Goal: Transaction & Acquisition: Purchase product/service

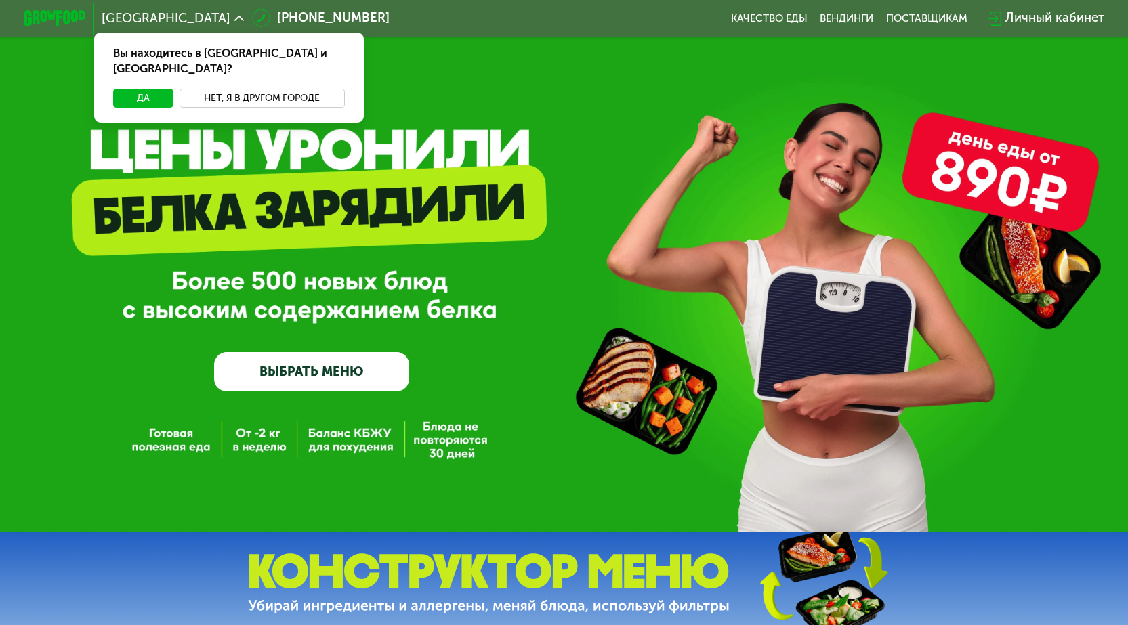
click at [260, 89] on button "Нет, я в другом городе" at bounding box center [262, 98] width 165 height 19
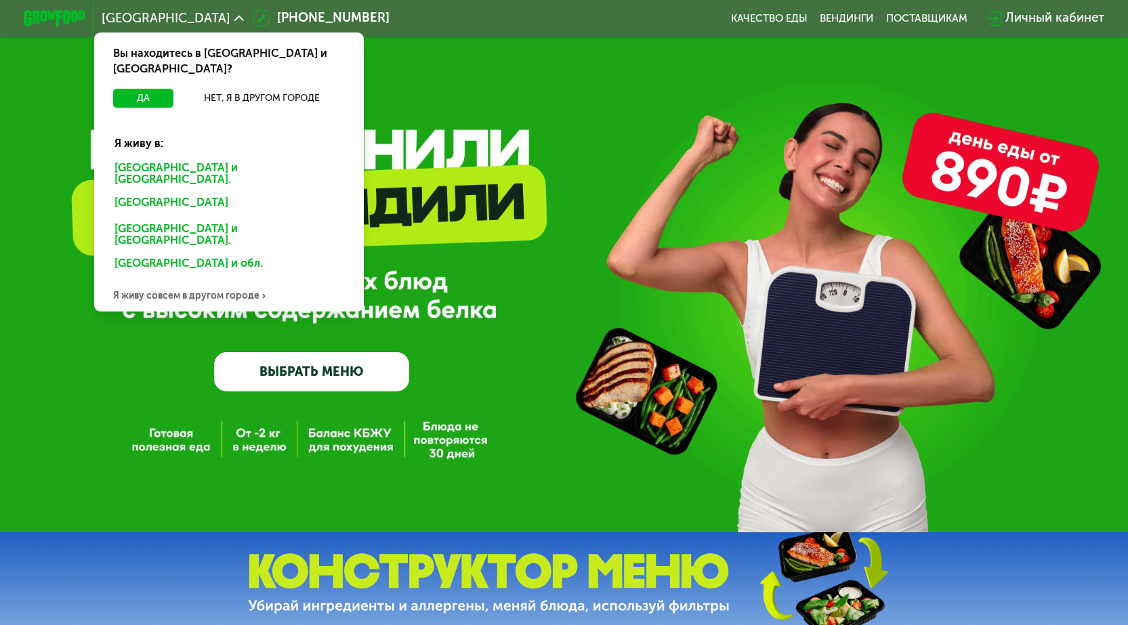
click at [157, 192] on div "[GEOGRAPHIC_DATA] и [GEOGRAPHIC_DATA]." at bounding box center [226, 204] width 245 height 25
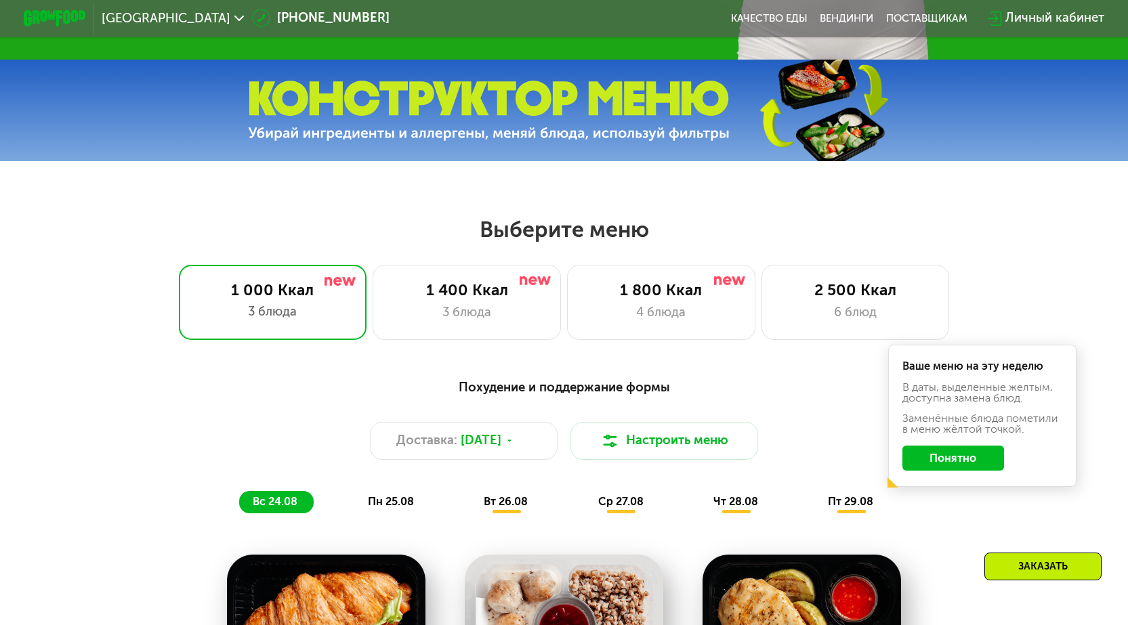
scroll to position [474, 0]
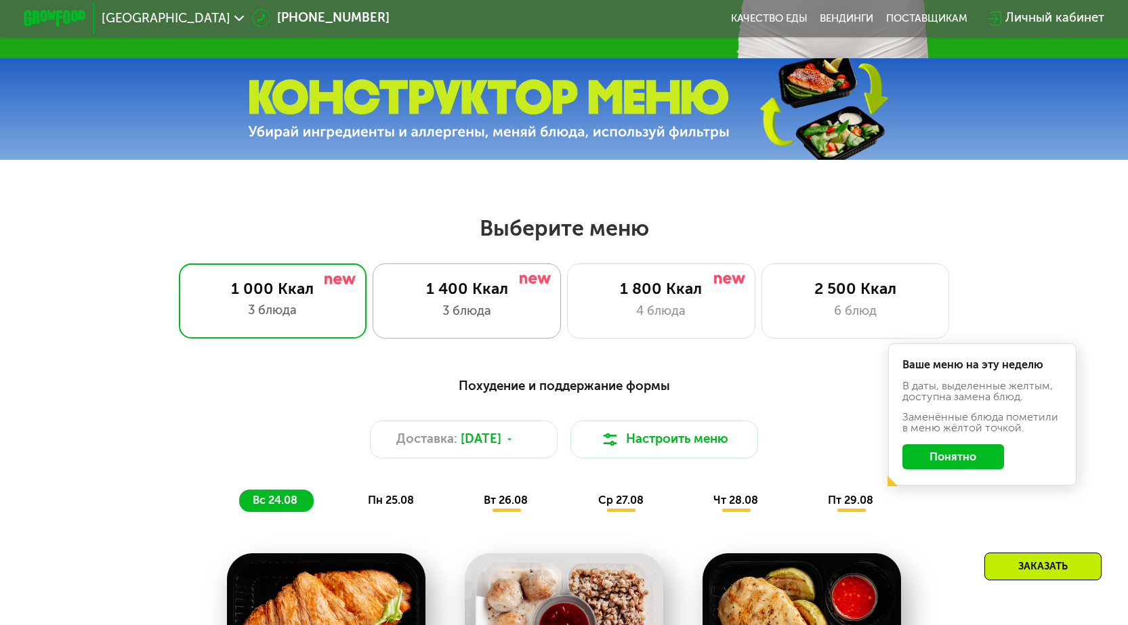
click at [567, 306] on div "1 400 Ккал 3 блюда" at bounding box center [661, 301] width 188 height 75
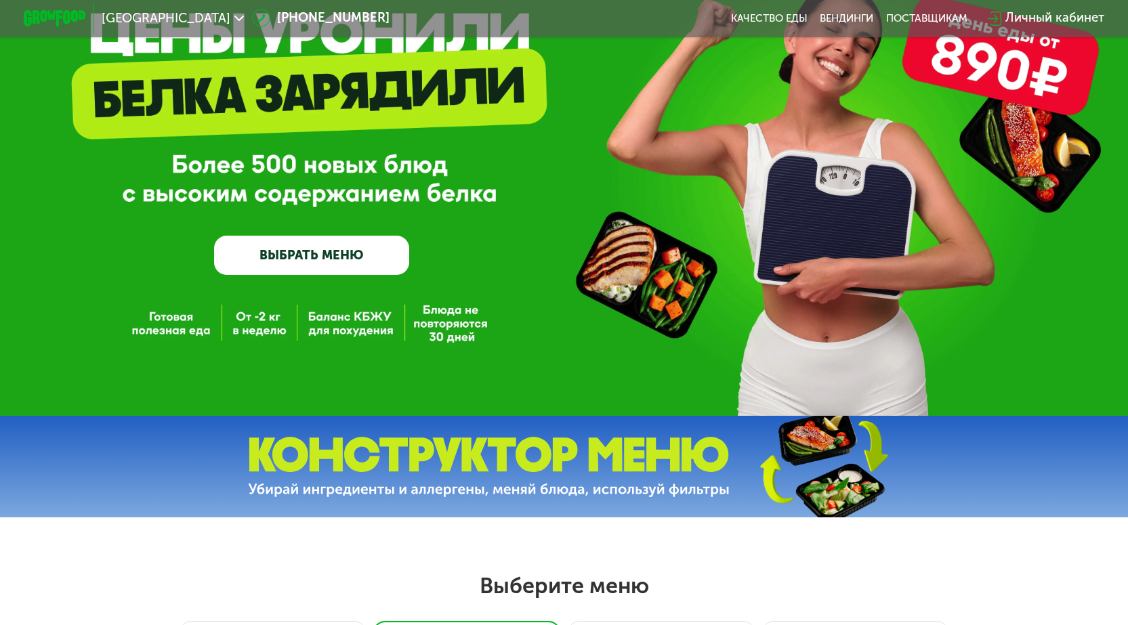
scroll to position [0, 0]
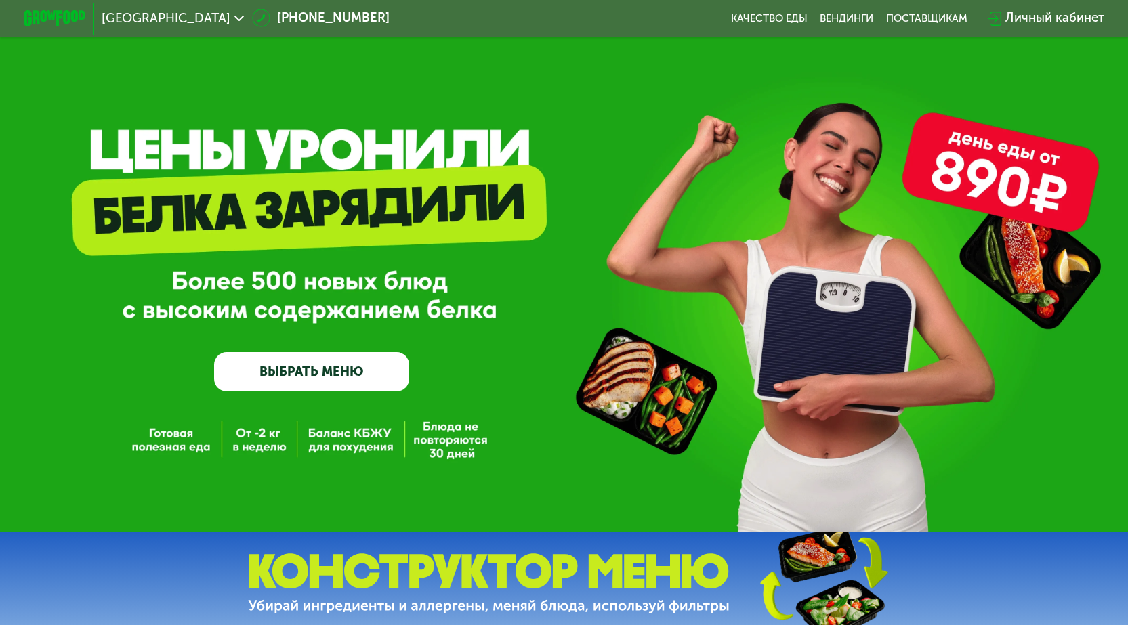
click at [291, 375] on link "ВЫБРАТЬ МЕНЮ" at bounding box center [311, 371] width 195 height 39
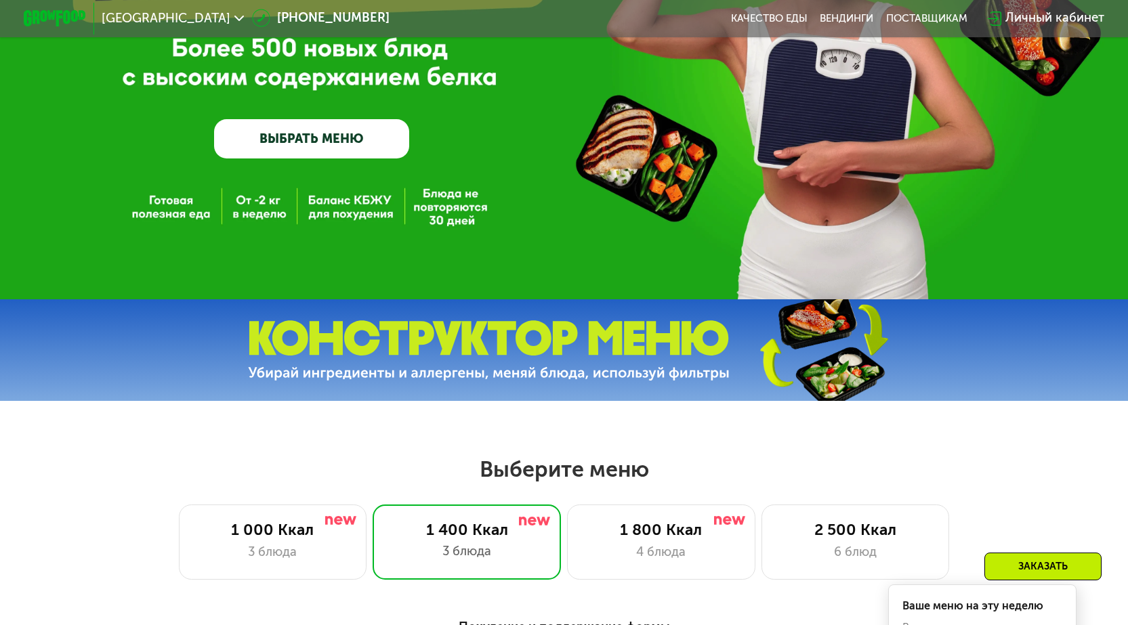
scroll to position [47, 0]
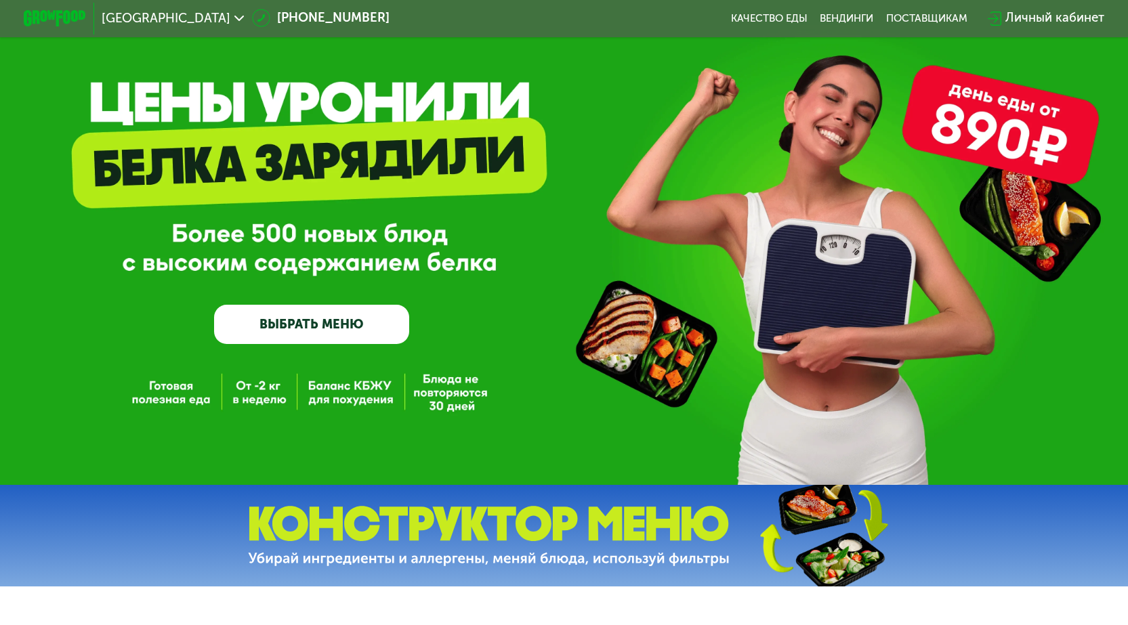
click at [256, 392] on div "GrowFood — доставка правильного питания ВЫБРАТЬ МЕНЮ" at bounding box center [564, 219] width 1128 height 533
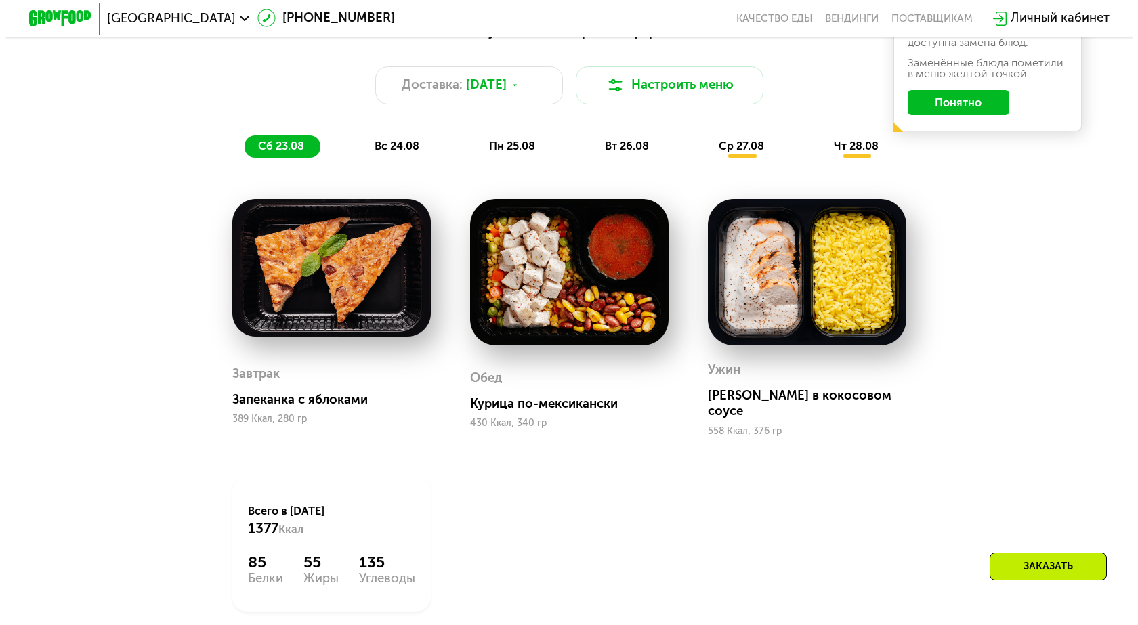
scroll to position [813, 0]
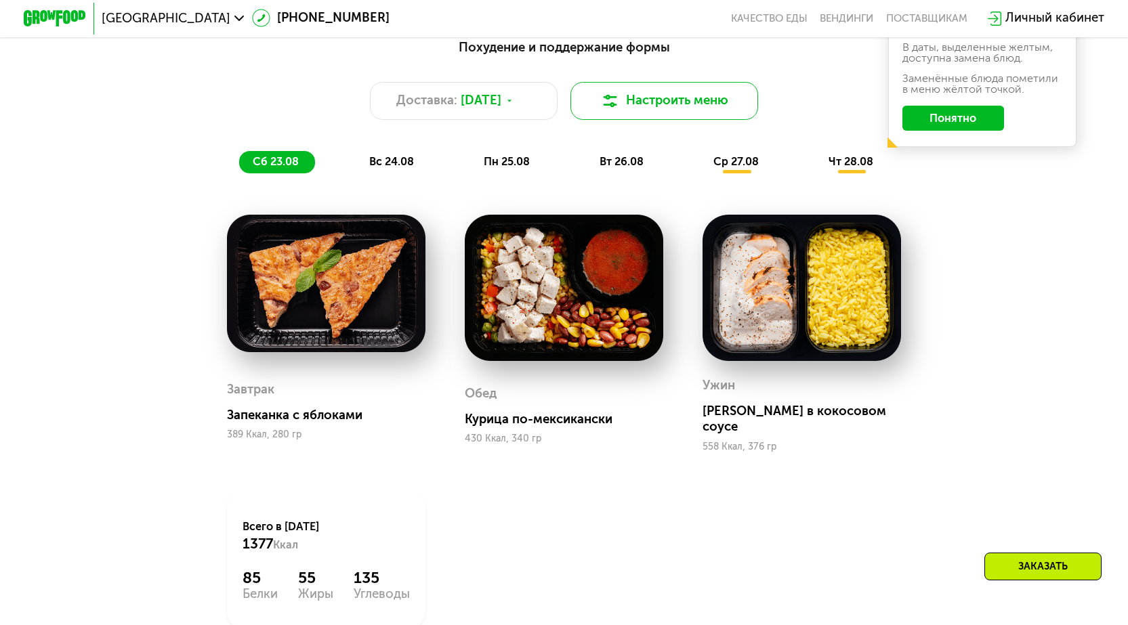
click at [666, 102] on button "Настроить меню" at bounding box center [664, 101] width 188 height 38
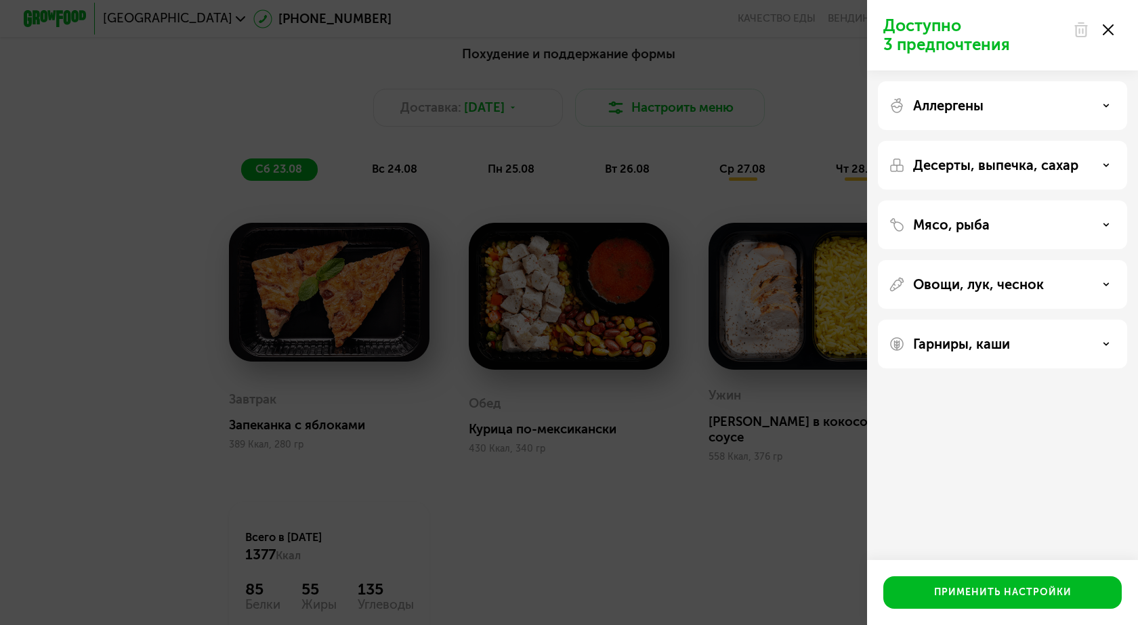
click at [1111, 226] on div "Мясо, рыба" at bounding box center [1003, 225] width 228 height 16
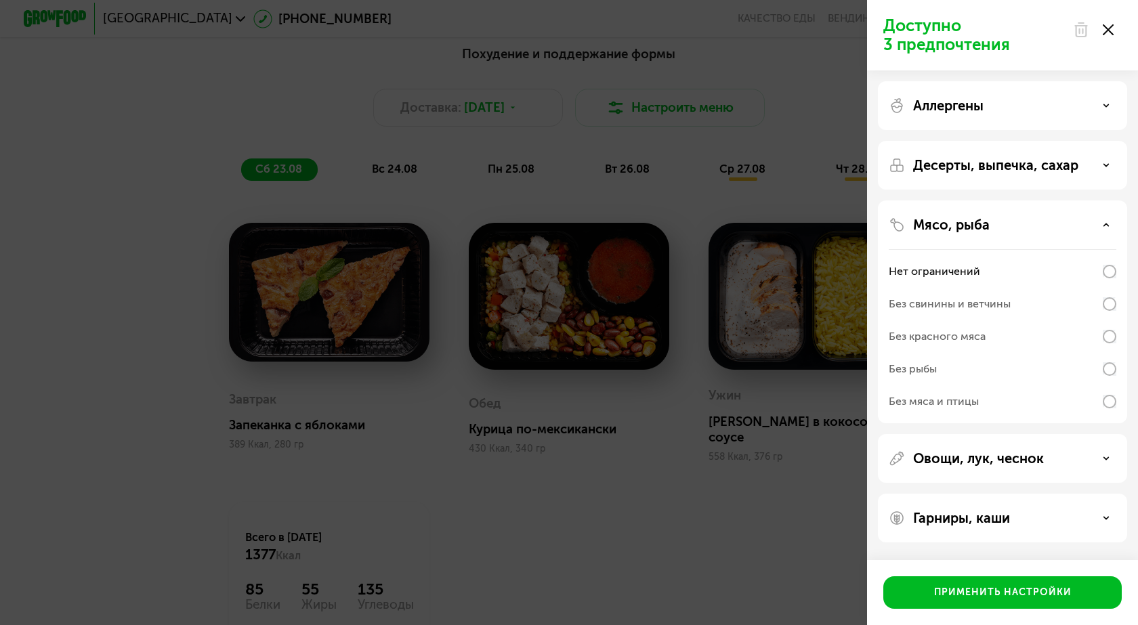
click at [1111, 226] on div "Мясо, рыба" at bounding box center [1003, 225] width 228 height 16
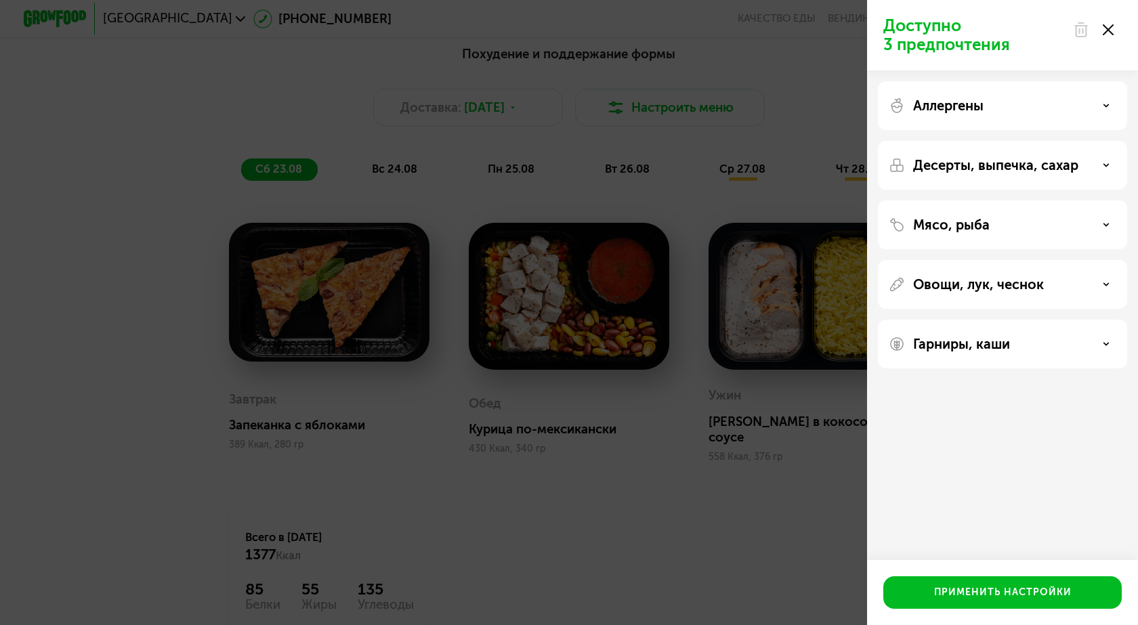
click at [1108, 279] on div "Овощи, лук, чеснок" at bounding box center [1003, 284] width 228 height 16
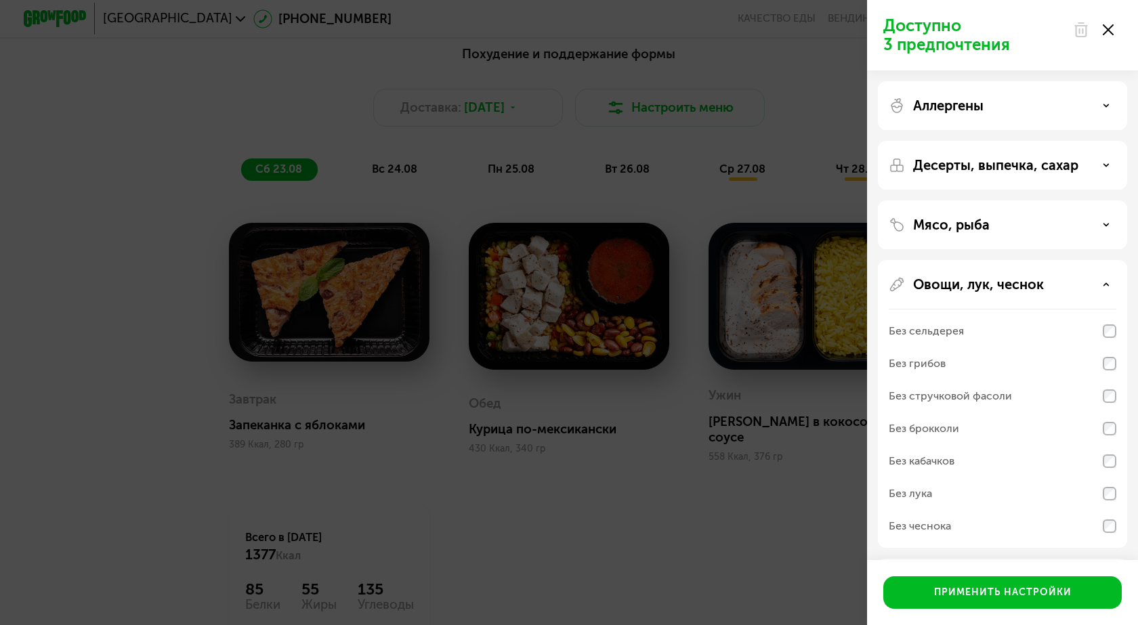
click at [1103, 161] on div "Десерты, выпечка, сахар" at bounding box center [1003, 165] width 228 height 16
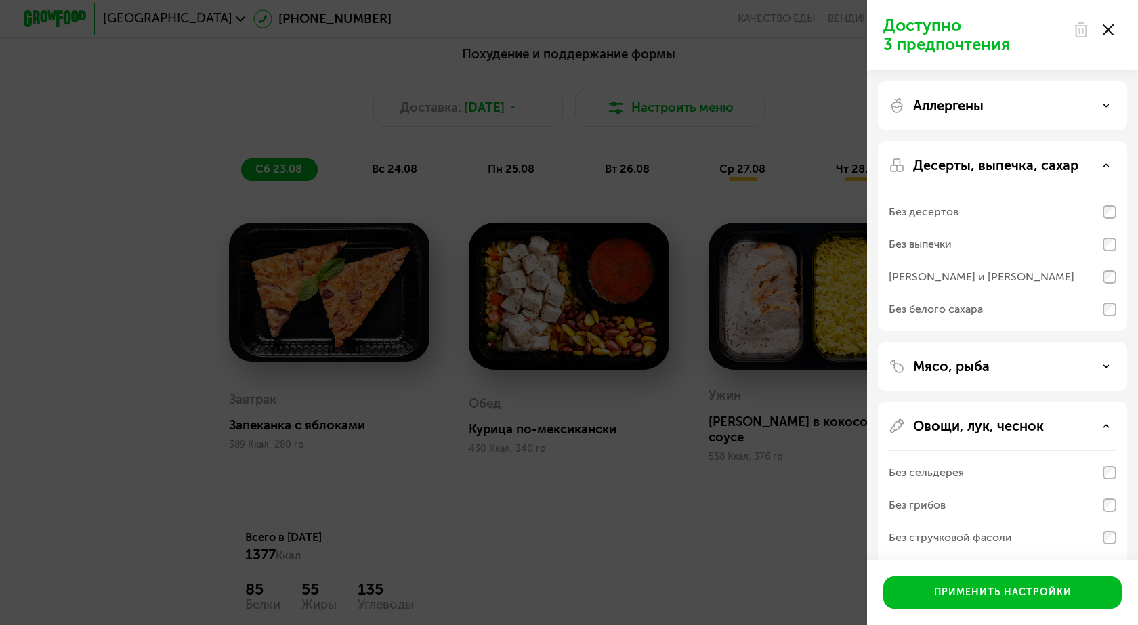
click at [1112, 104] on div "Аллергены" at bounding box center [1003, 106] width 228 height 16
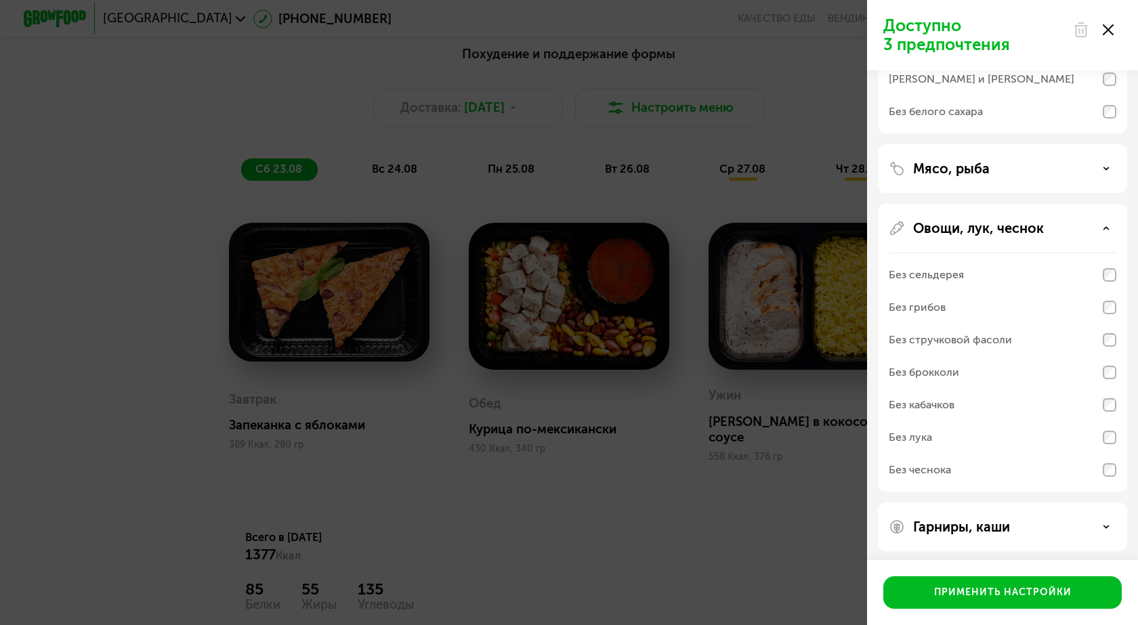
scroll to position [409, 0]
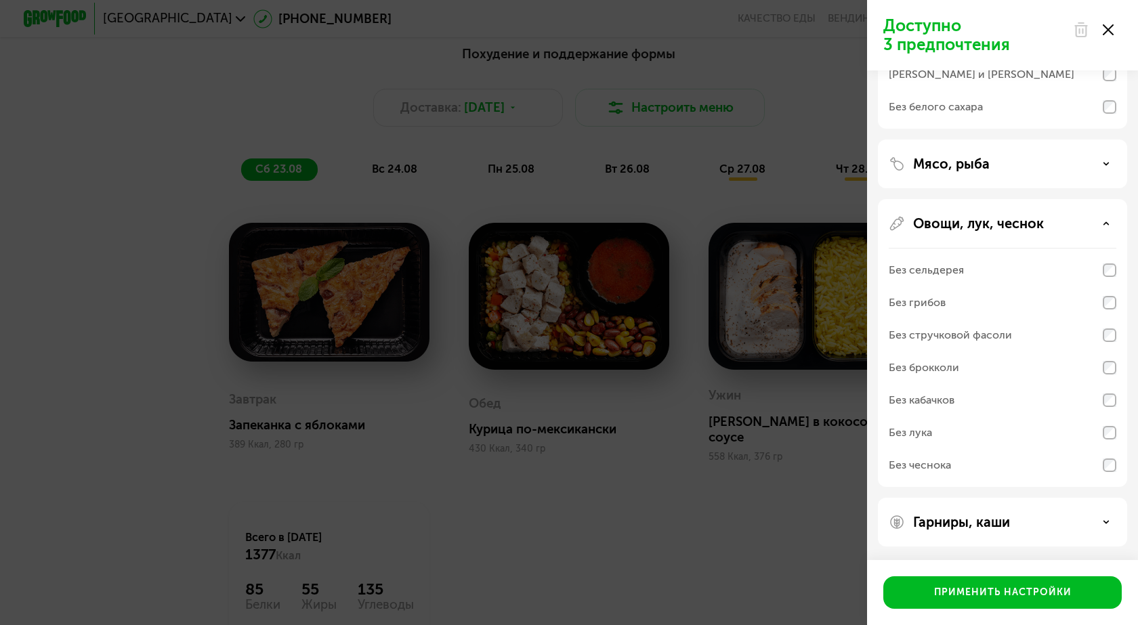
click at [1113, 518] on div "Гарниры, каши" at bounding box center [1003, 522] width 228 height 16
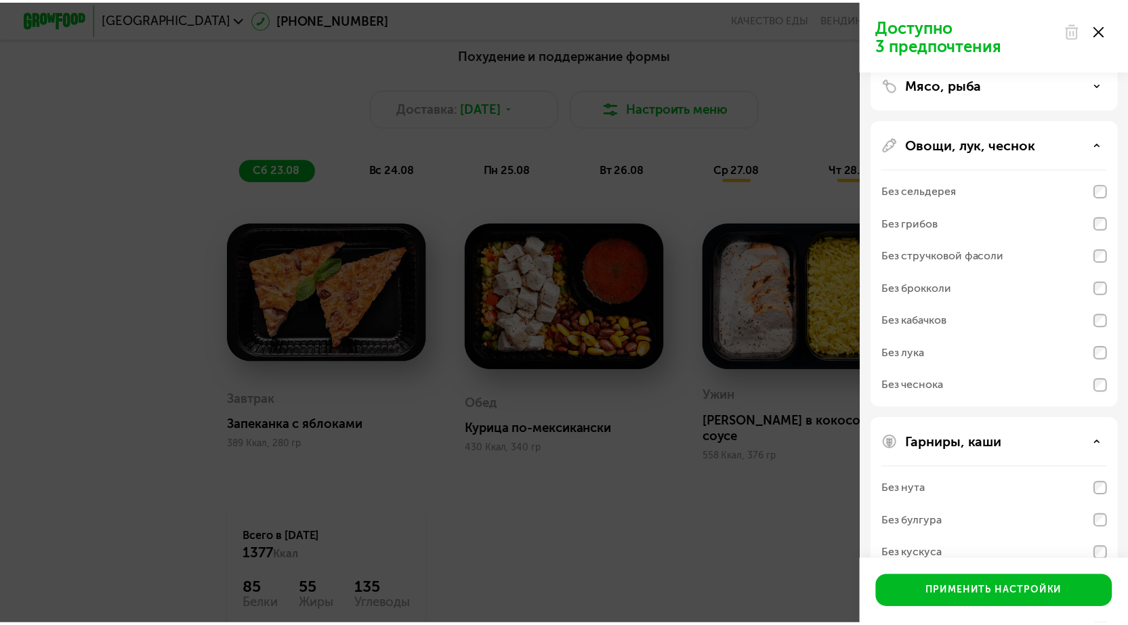
scroll to position [583, 0]
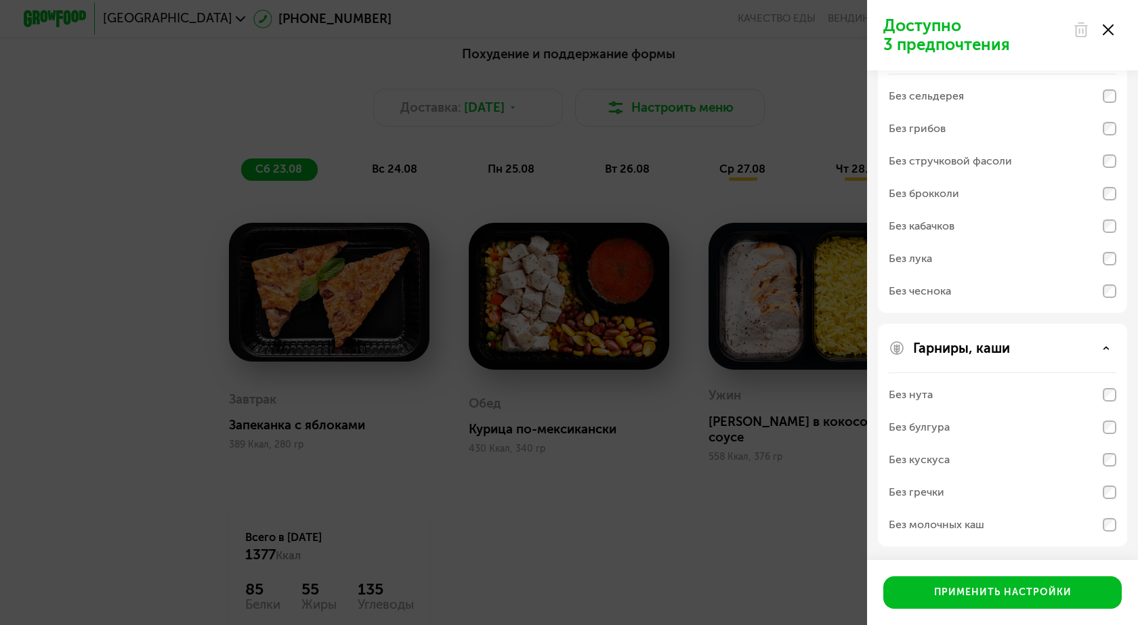
click at [700, 573] on div "Доступно 3 предпочтения Аллергены Без творога Без орехов Без меда Без морепроду…" at bounding box center [569, 312] width 1138 height 625
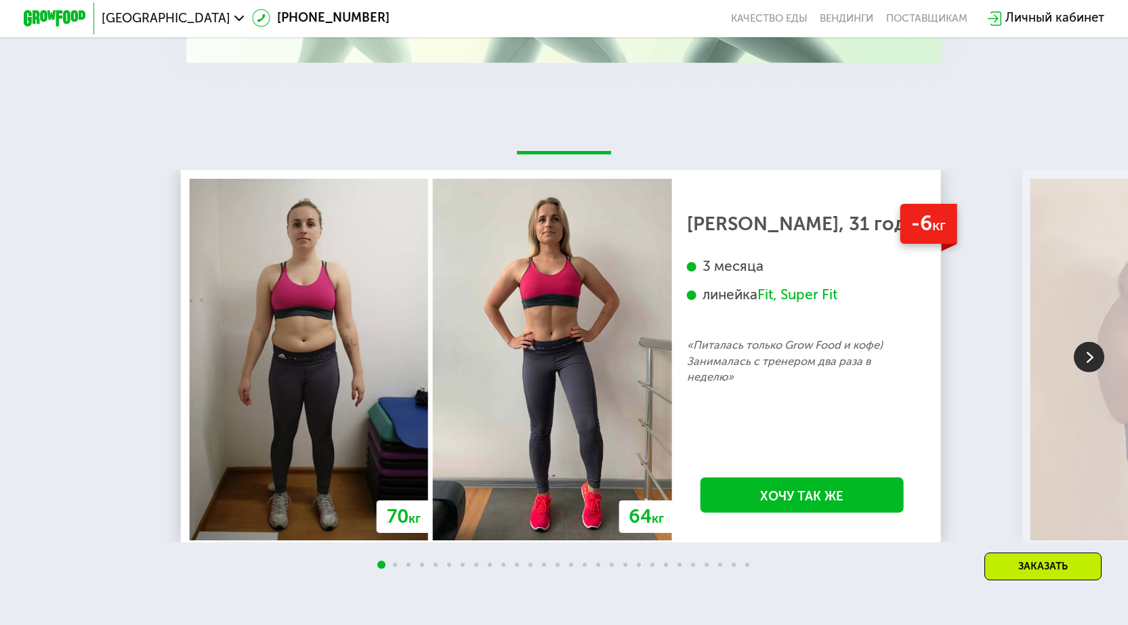
scroll to position [2575, 0]
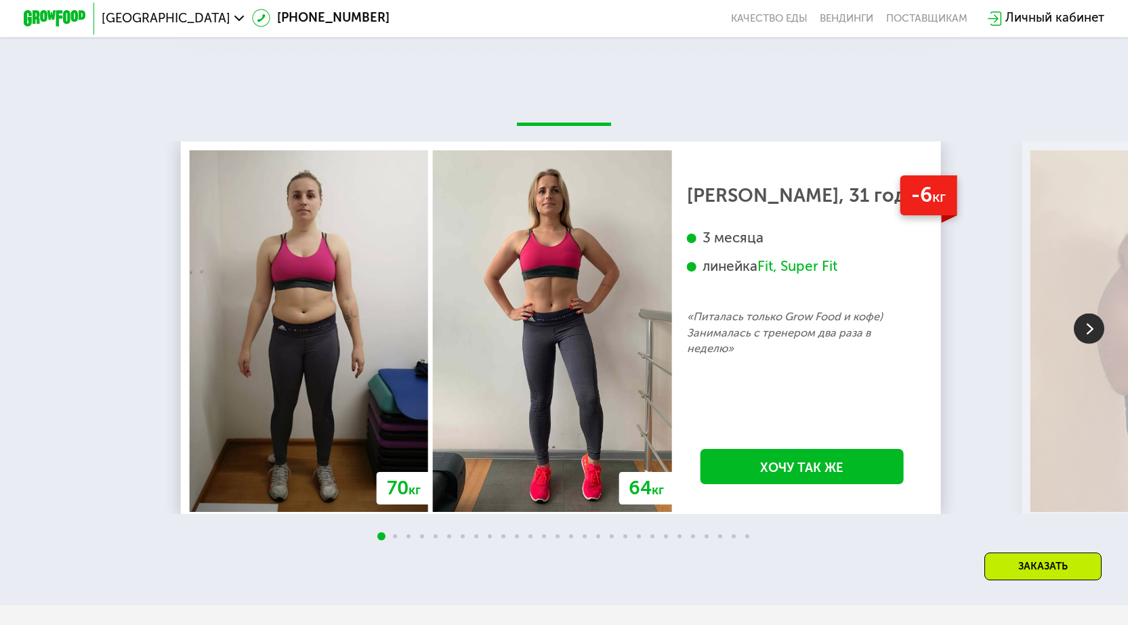
click at [1097, 329] on img at bounding box center [1089, 328] width 30 height 30
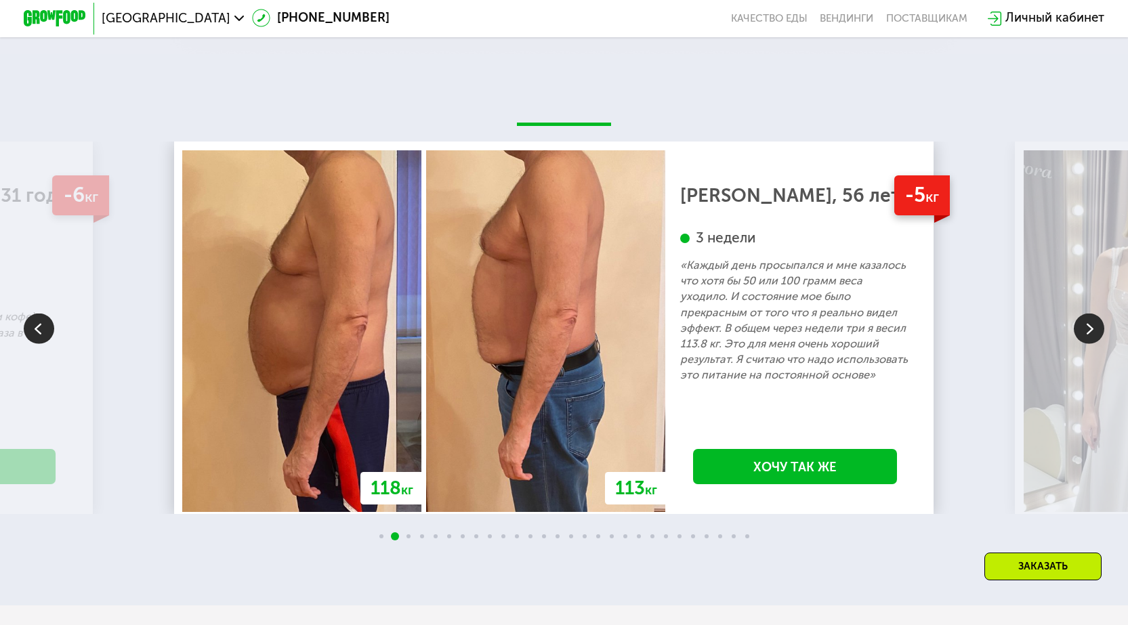
click at [1093, 334] on img at bounding box center [1089, 328] width 30 height 30
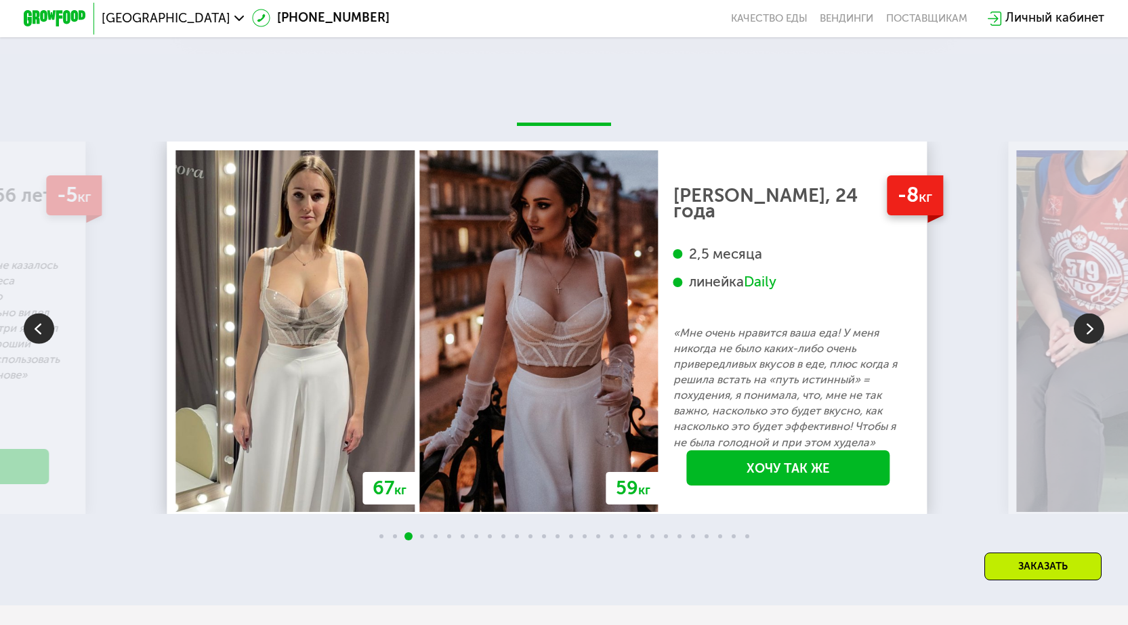
click at [1093, 334] on img at bounding box center [1089, 328] width 30 height 30
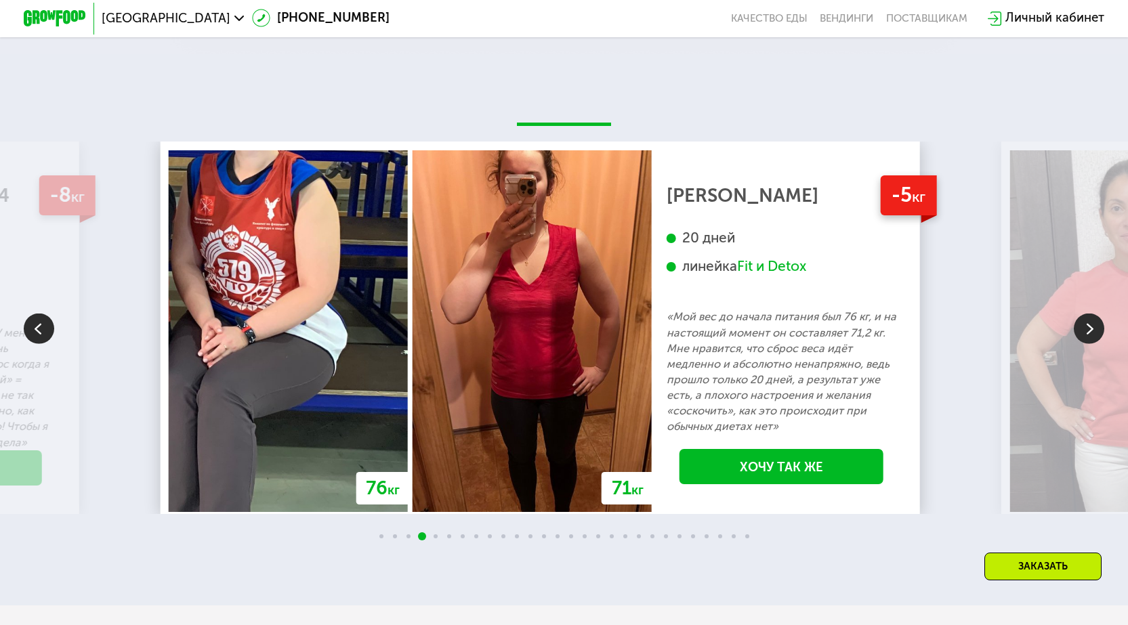
click at [1093, 334] on img at bounding box center [1089, 328] width 30 height 30
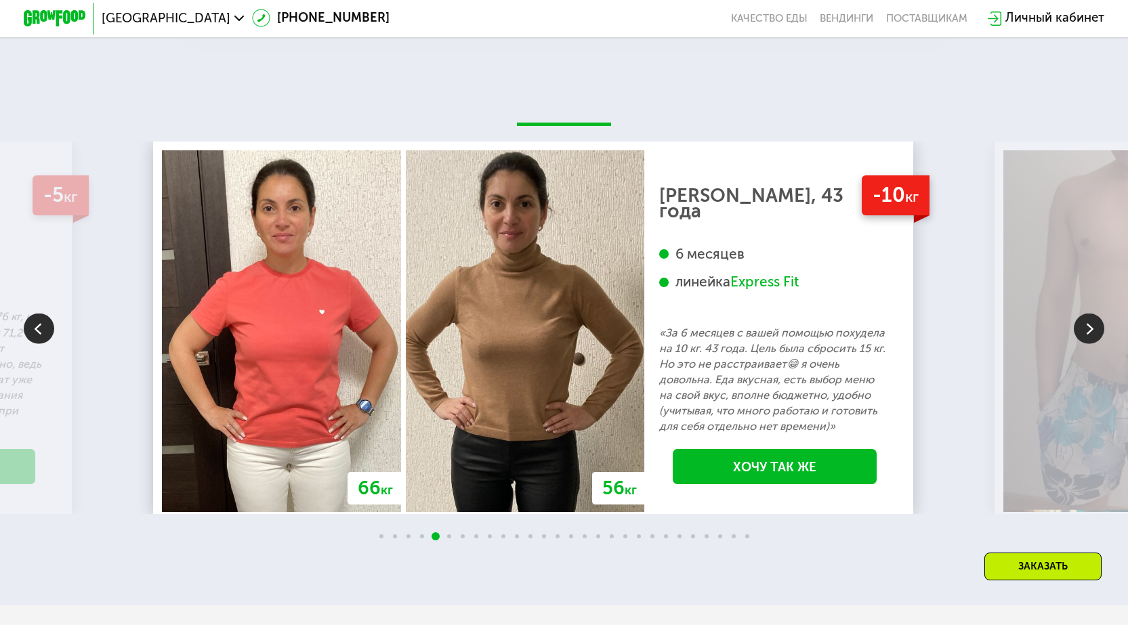
click at [1093, 334] on img at bounding box center [1089, 328] width 30 height 30
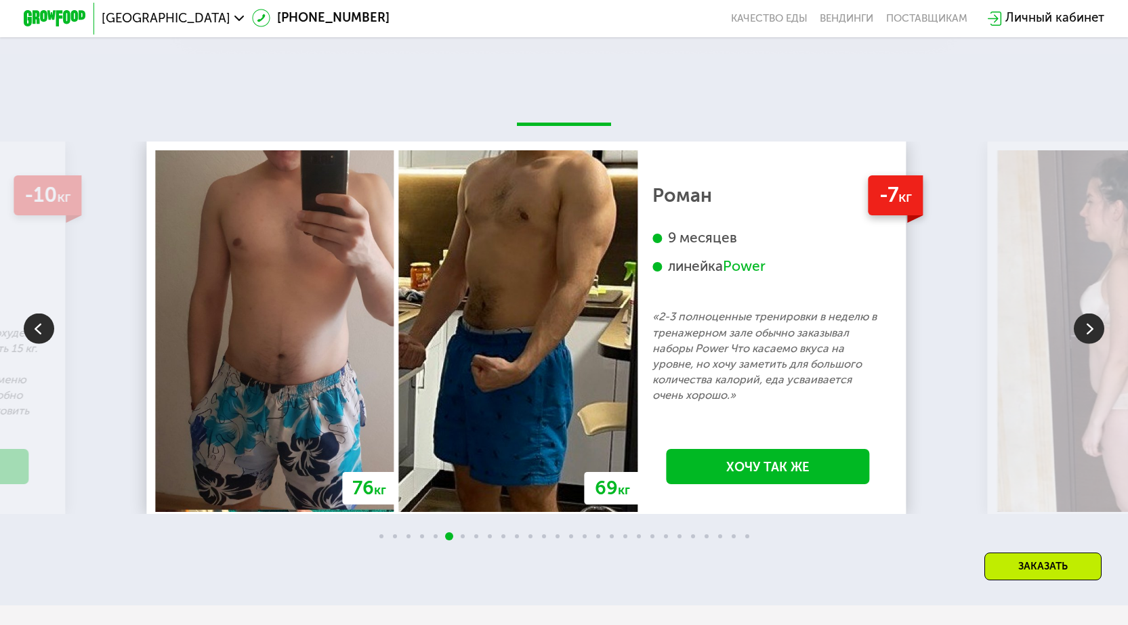
click at [1093, 334] on img at bounding box center [1089, 328] width 30 height 30
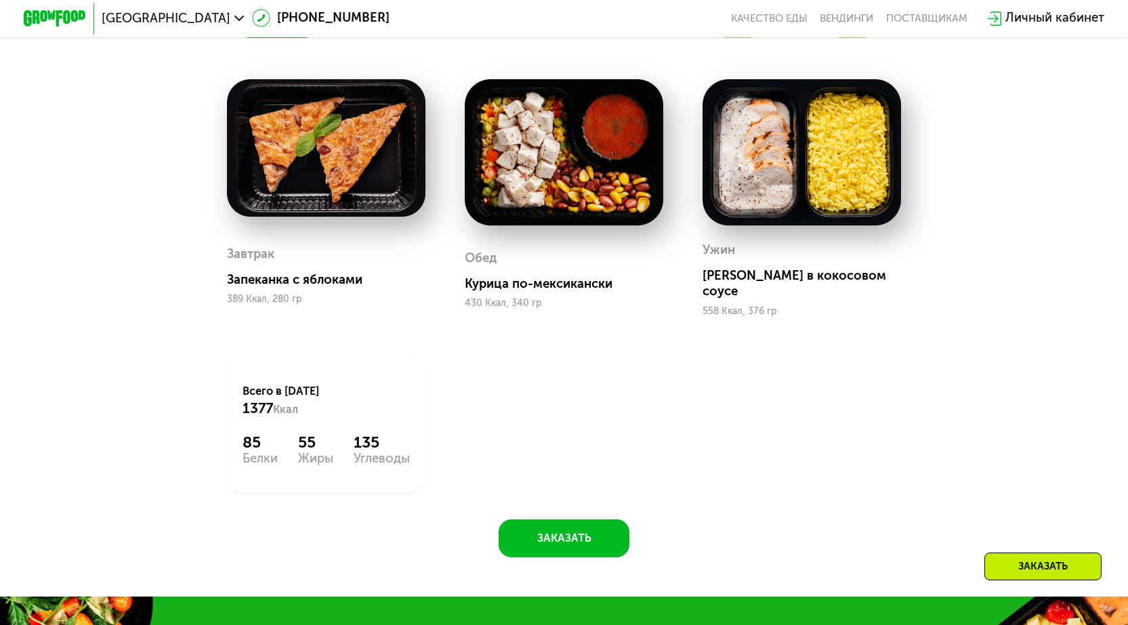
scroll to position [678, 0]
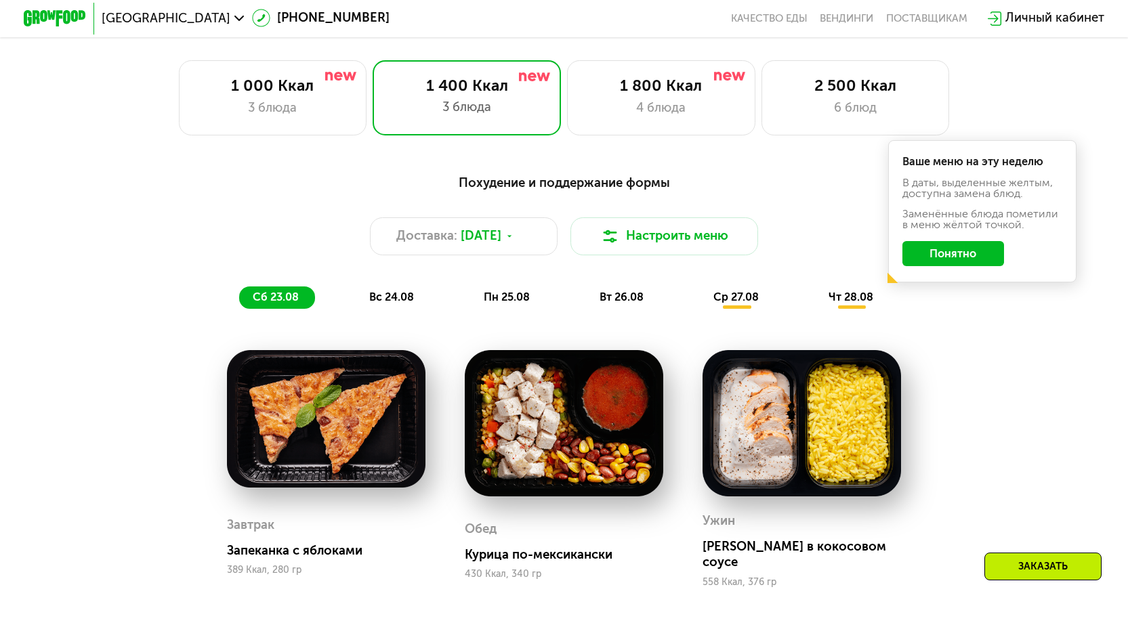
click at [385, 302] on span "вс 24.08" at bounding box center [391, 297] width 45 height 13
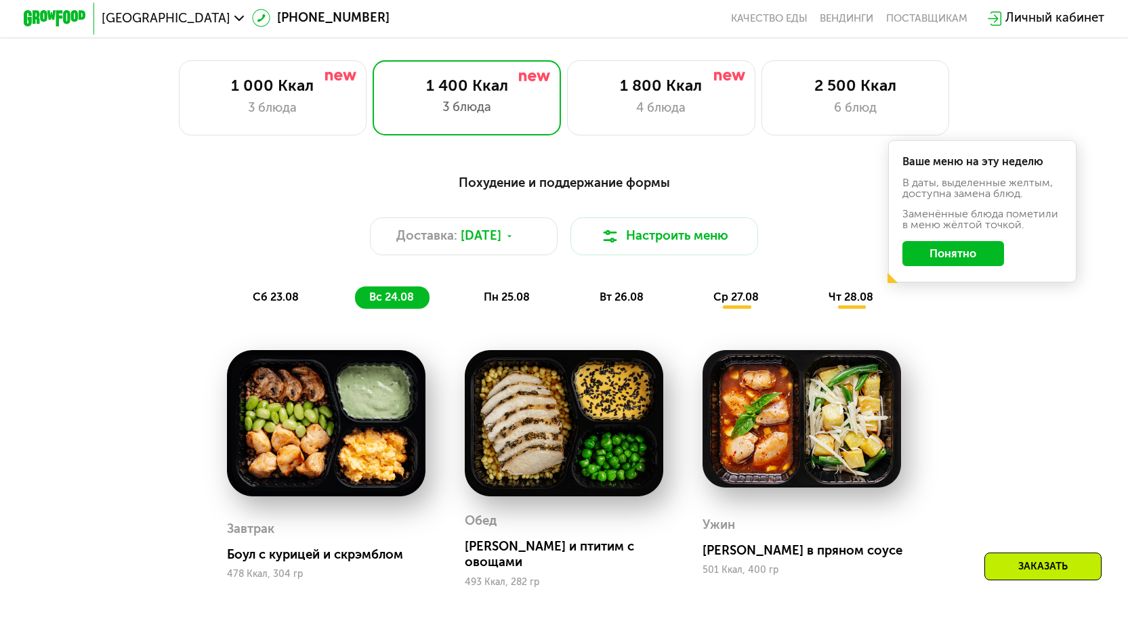
click at [504, 304] on span "пн 25.08" at bounding box center [507, 297] width 46 height 13
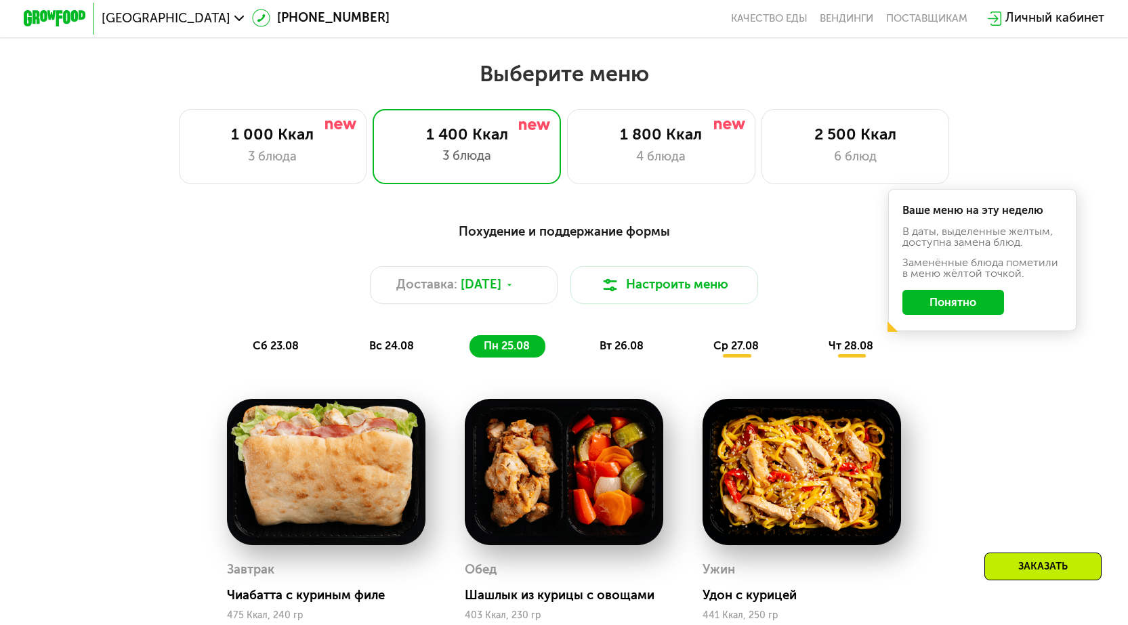
scroll to position [610, 0]
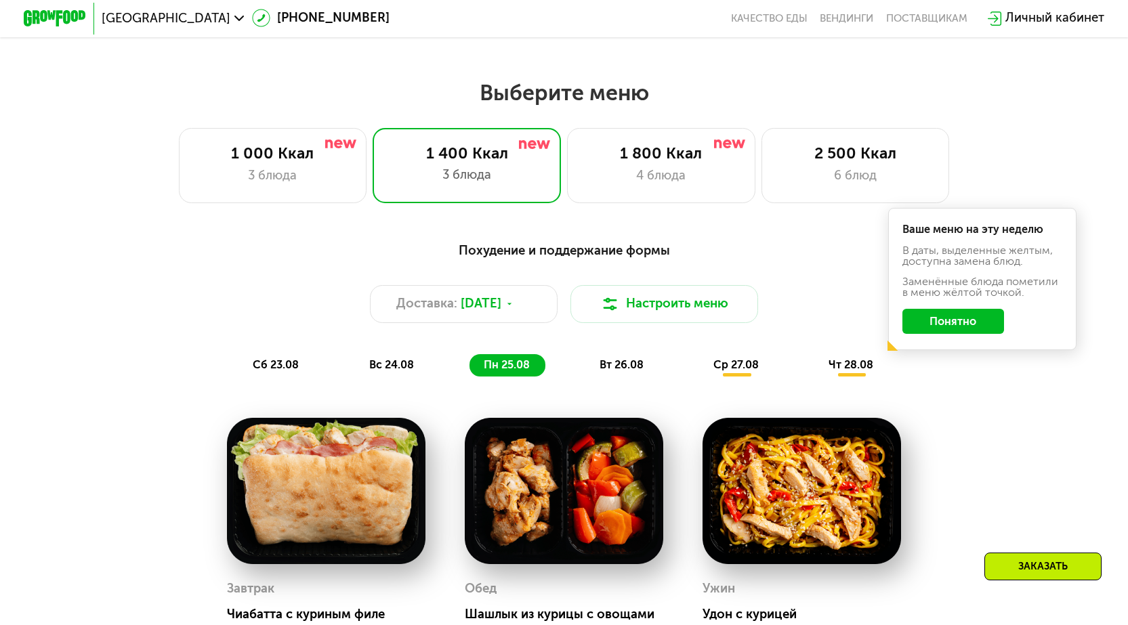
click at [633, 366] on span "вт 26.08" at bounding box center [622, 364] width 44 height 13
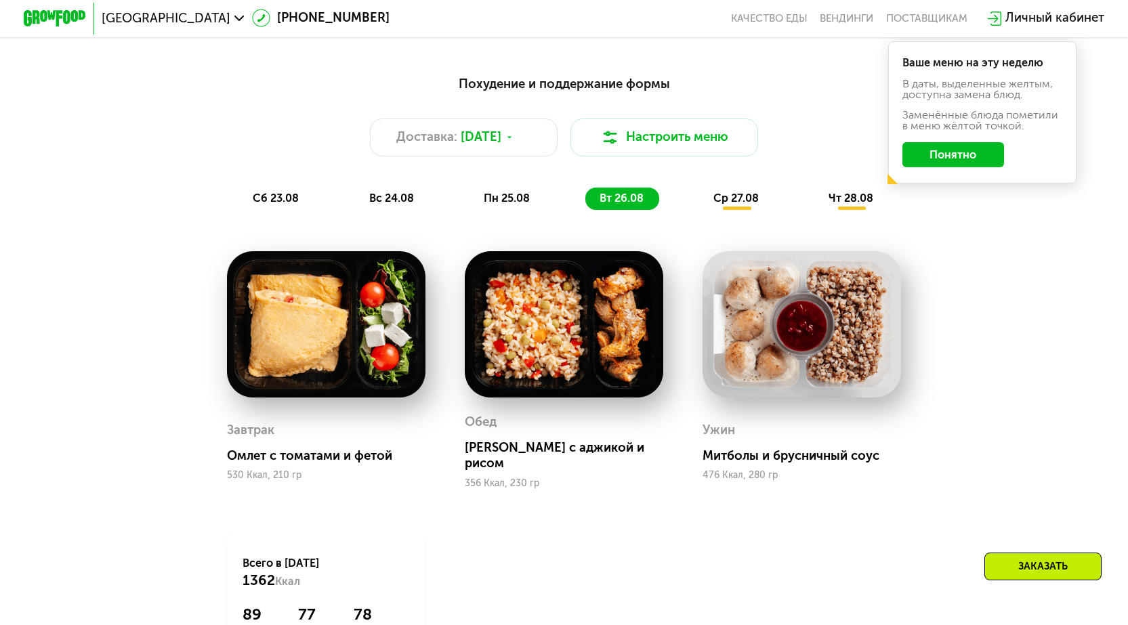
scroll to position [813, 0]
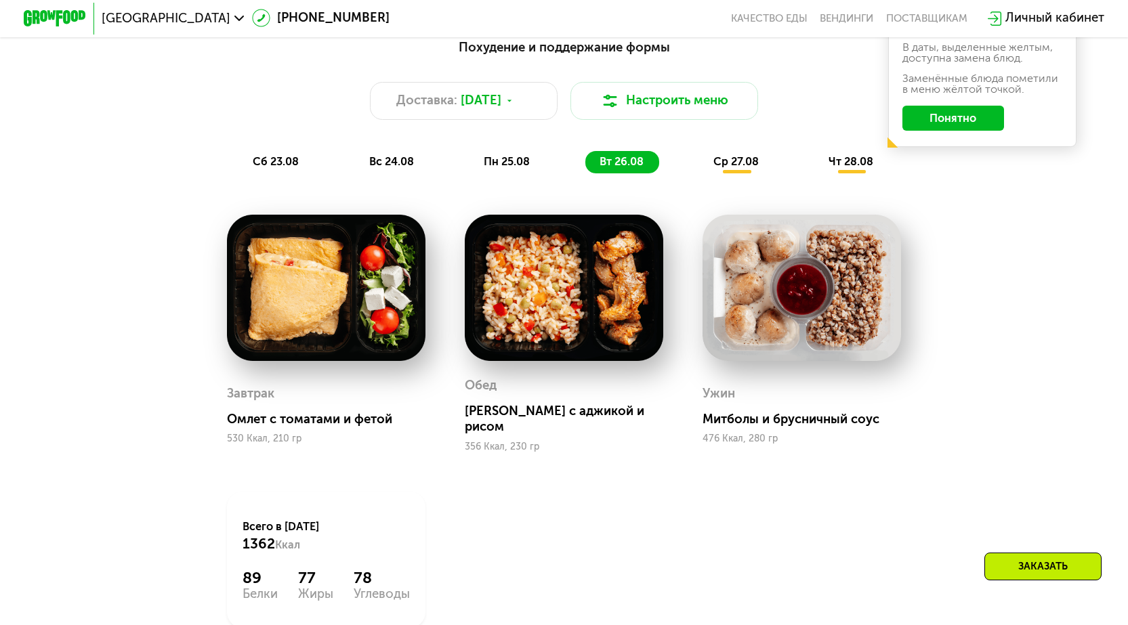
click at [736, 165] on span "ср 27.08" at bounding box center [735, 161] width 45 height 13
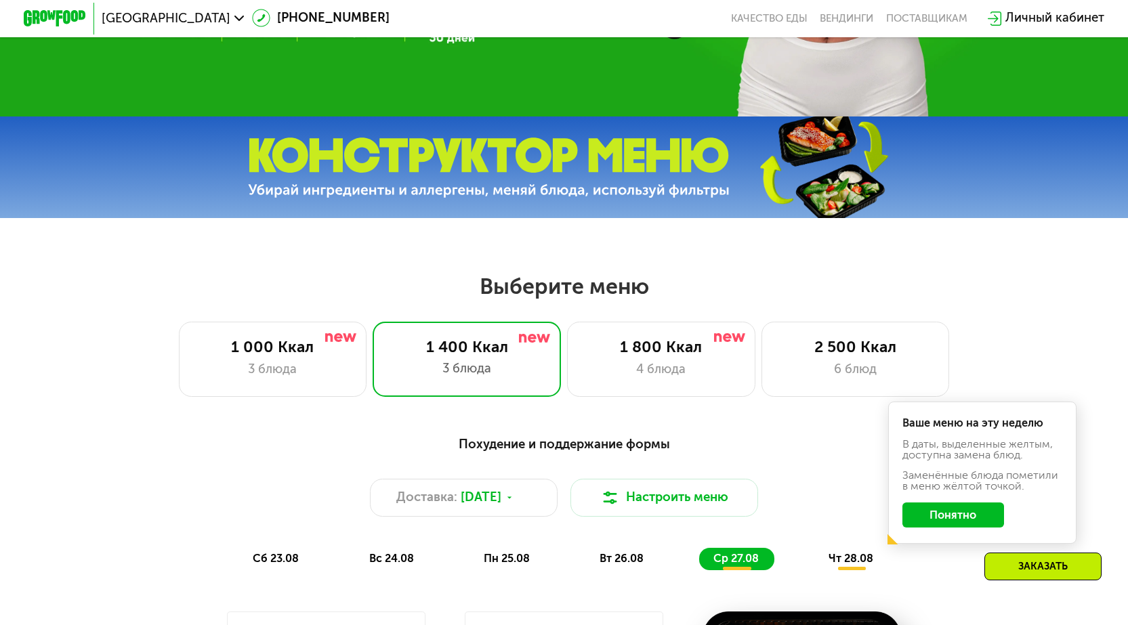
scroll to position [678, 0]
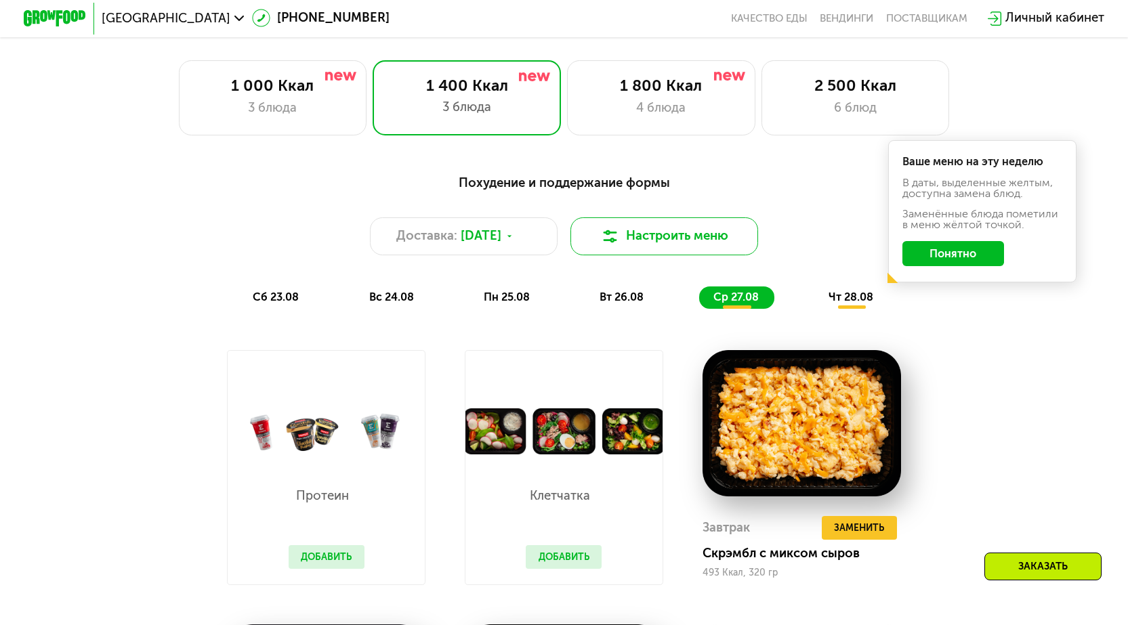
click at [696, 247] on button "Настроить меню" at bounding box center [664, 236] width 188 height 38
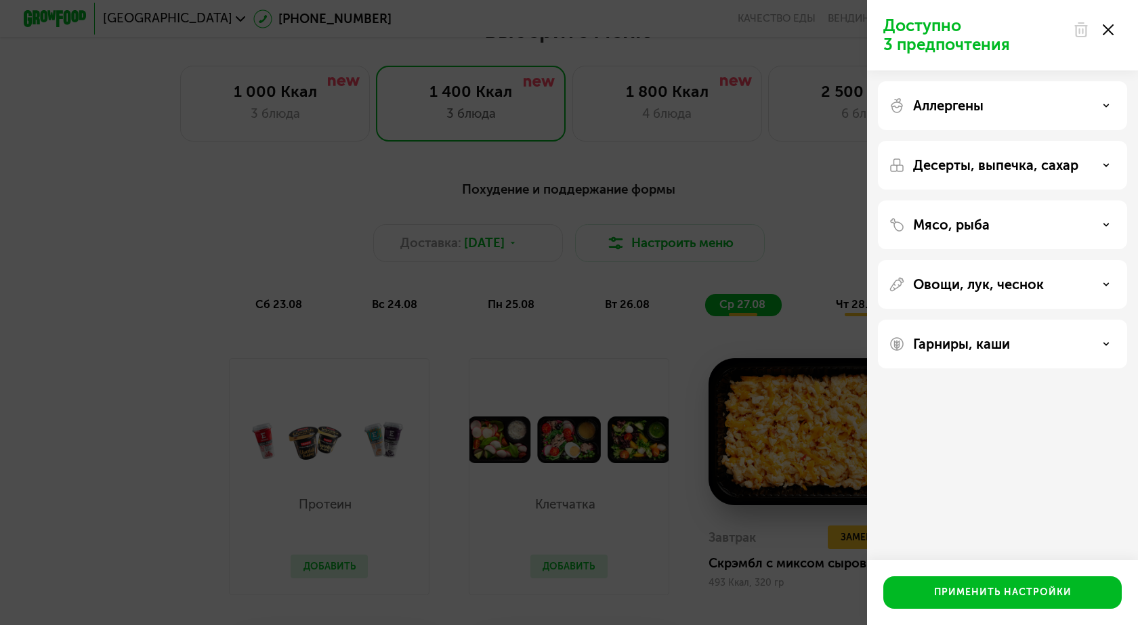
click at [695, 247] on div "Доступно 3 предпочтения Аллергены Десерты, выпечка, сахар Мясо, рыба Овощи, лук…" at bounding box center [569, 312] width 1138 height 625
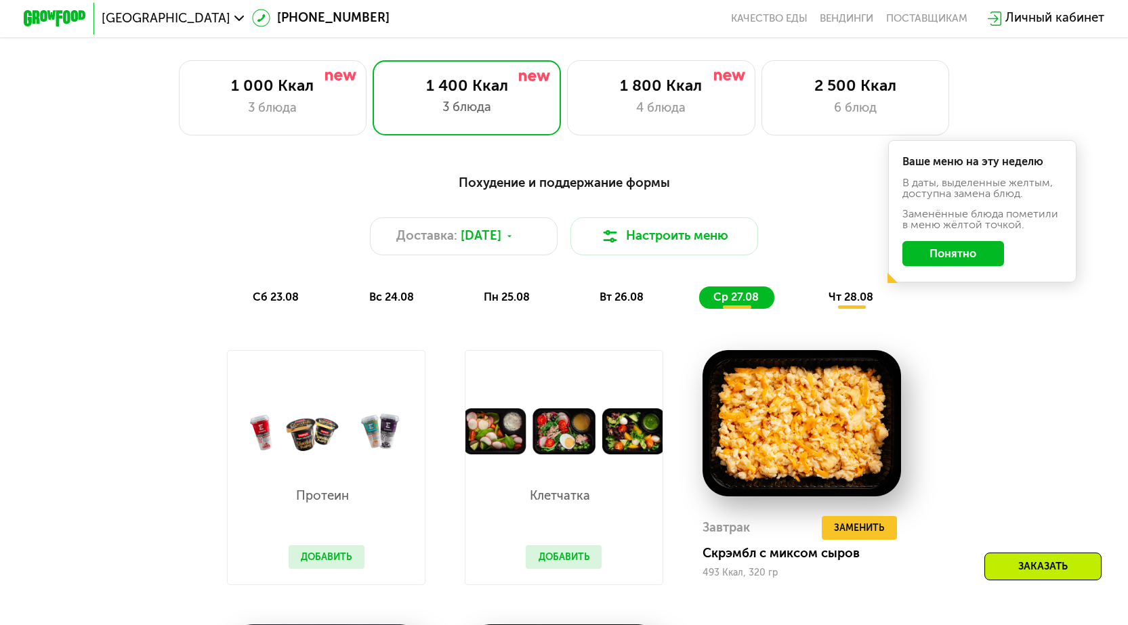
click at [928, 277] on div "Ваше меню на эту неделю В даты, выделенные желтым, доступна замена блюд. Заменё…" at bounding box center [982, 211] width 188 height 142
click at [928, 256] on button "Понятно" at bounding box center [953, 253] width 102 height 25
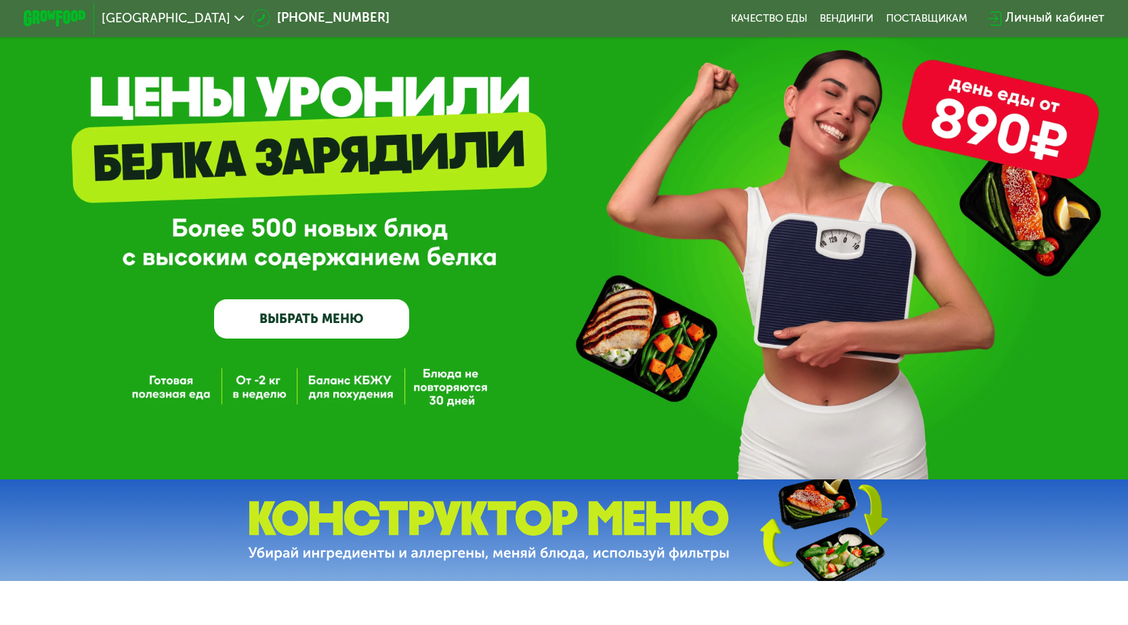
scroll to position [136, 0]
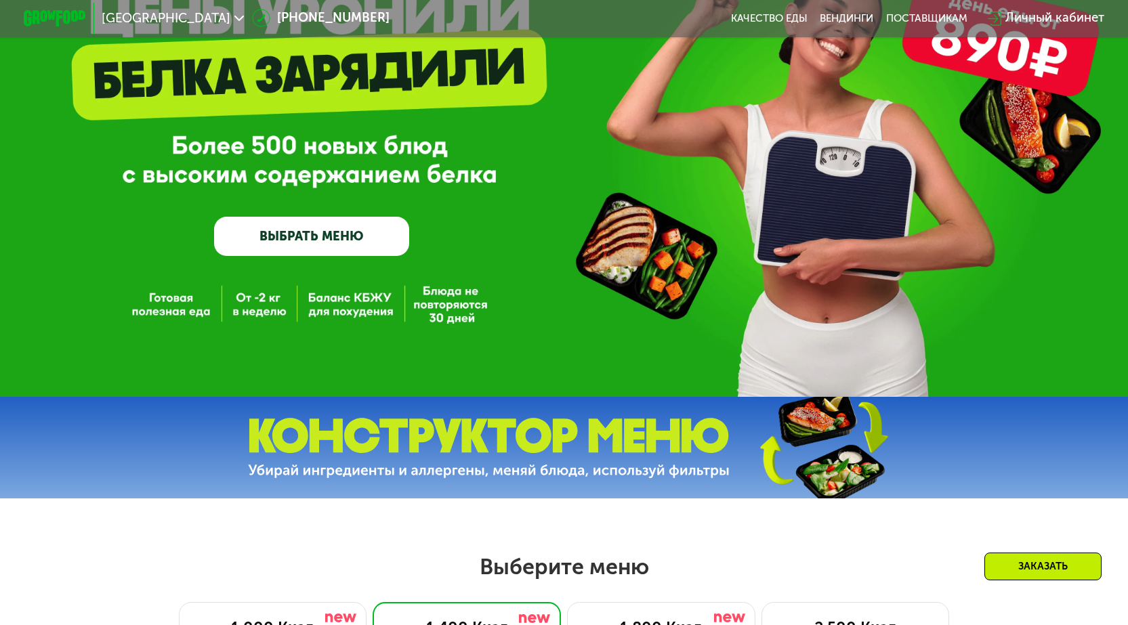
click at [335, 233] on link "ВЫБРАТЬ МЕНЮ" at bounding box center [311, 236] width 195 height 39
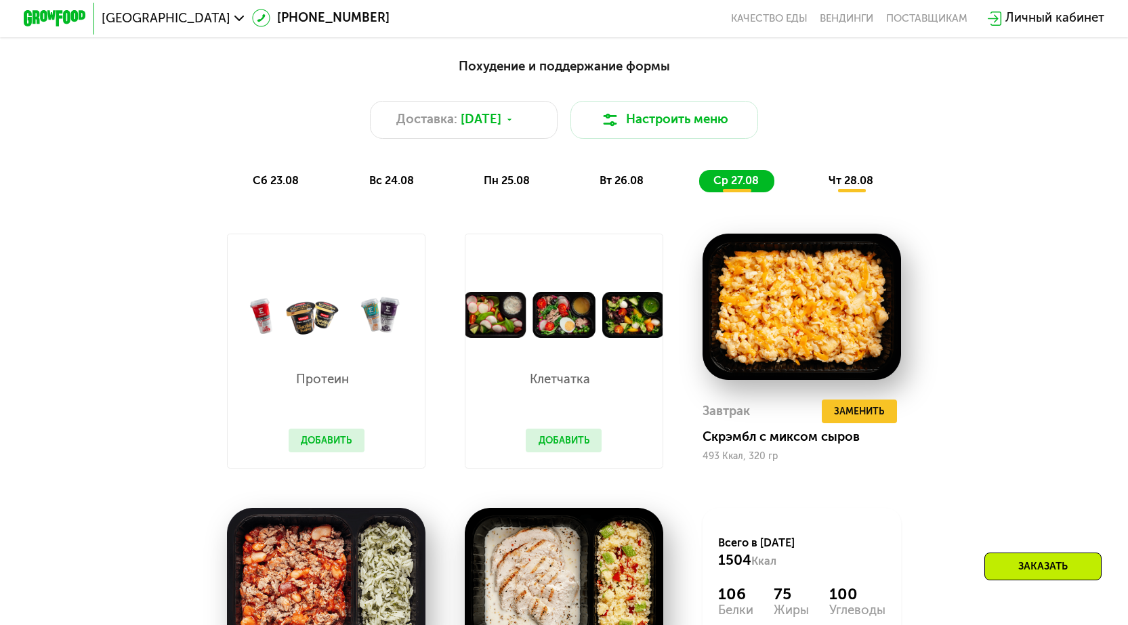
scroll to position [793, 0]
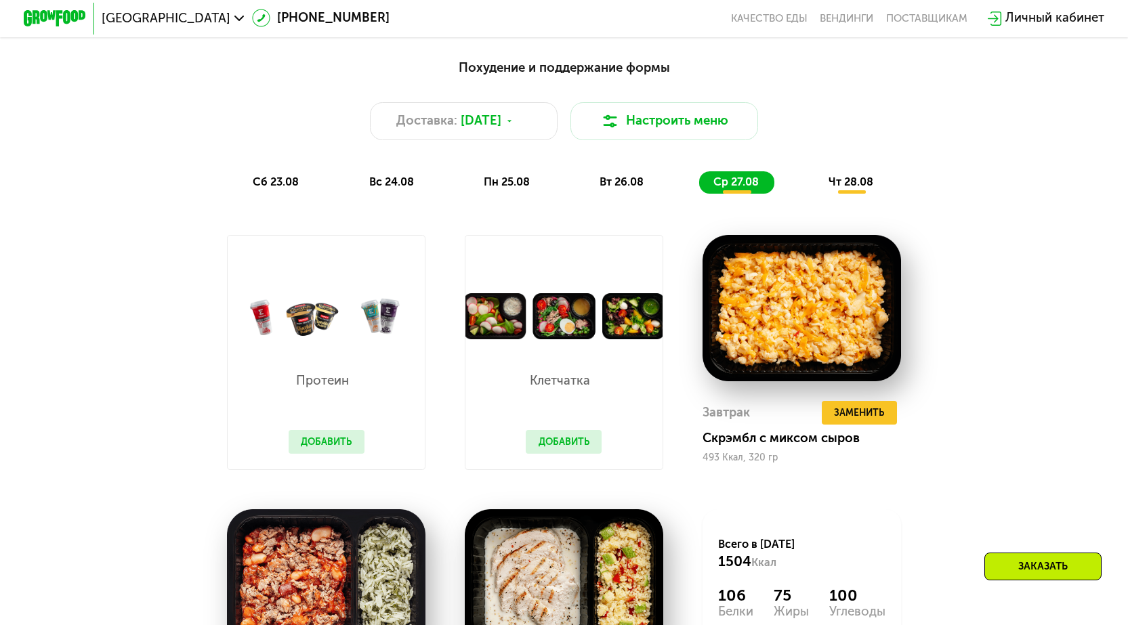
click at [369, 321] on img at bounding box center [326, 316] width 197 height 46
click at [316, 444] on button "Добавить" at bounding box center [327, 442] width 76 height 24
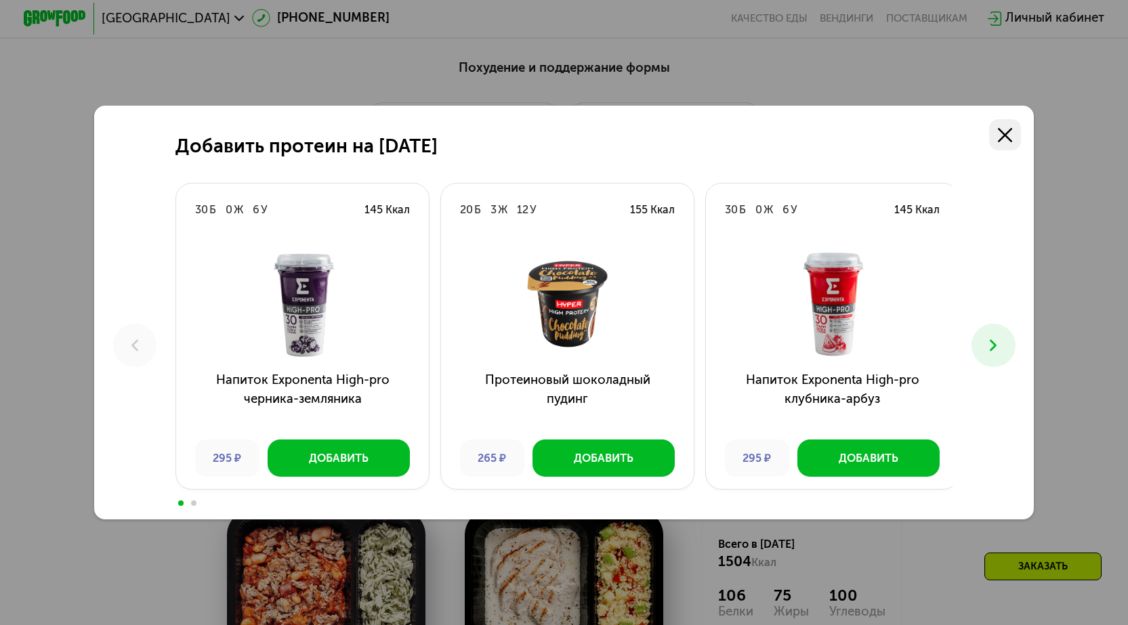
click at [1007, 129] on icon at bounding box center [1005, 135] width 14 height 14
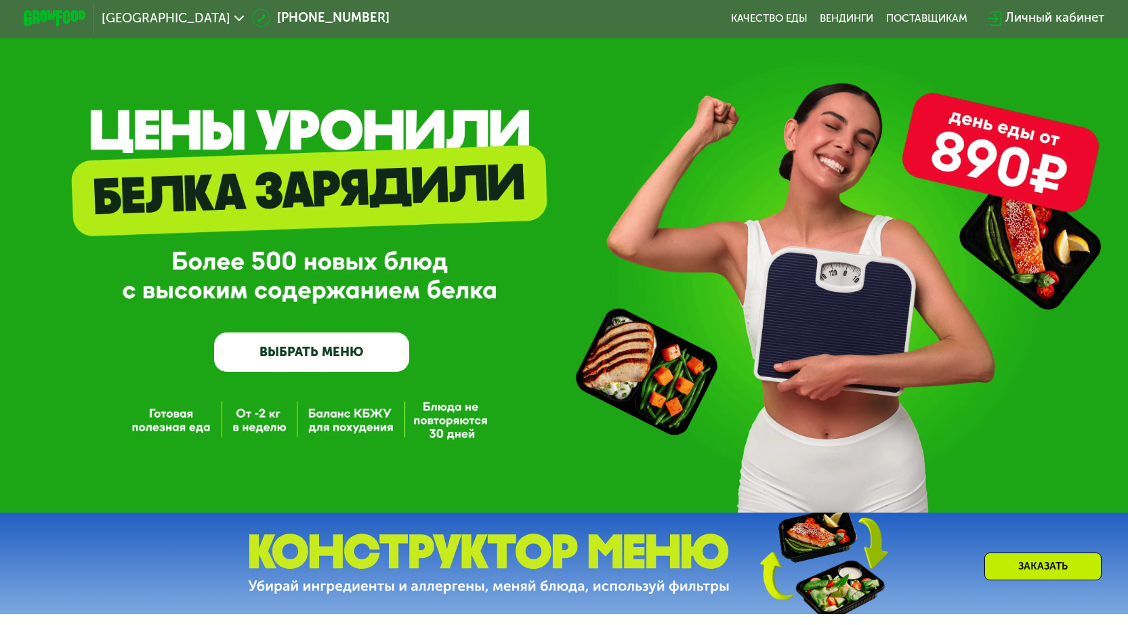
scroll to position [0, 0]
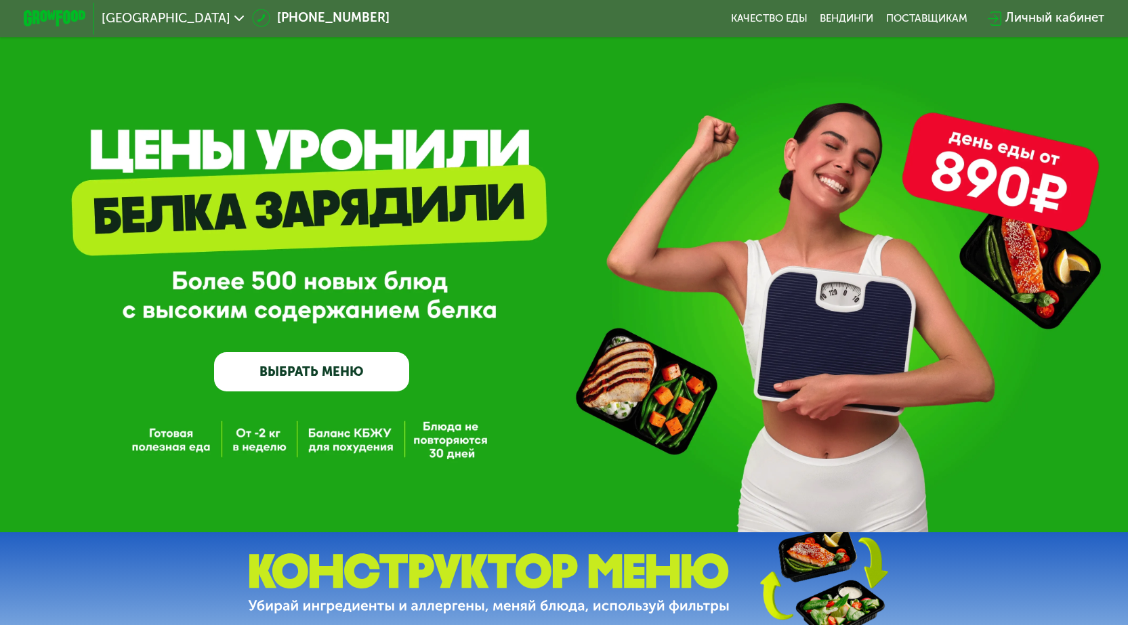
click at [1010, 167] on div "GrowFood — доставка правильного питания ВЫБРАТЬ МЕНЮ" at bounding box center [564, 266] width 1128 height 533
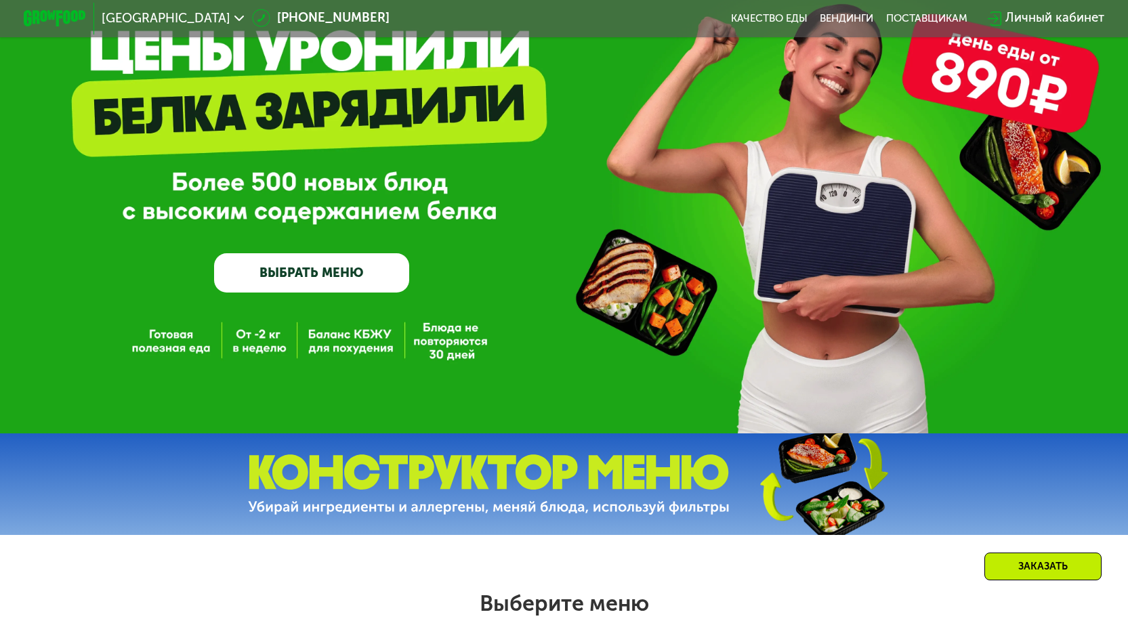
scroll to position [271, 0]
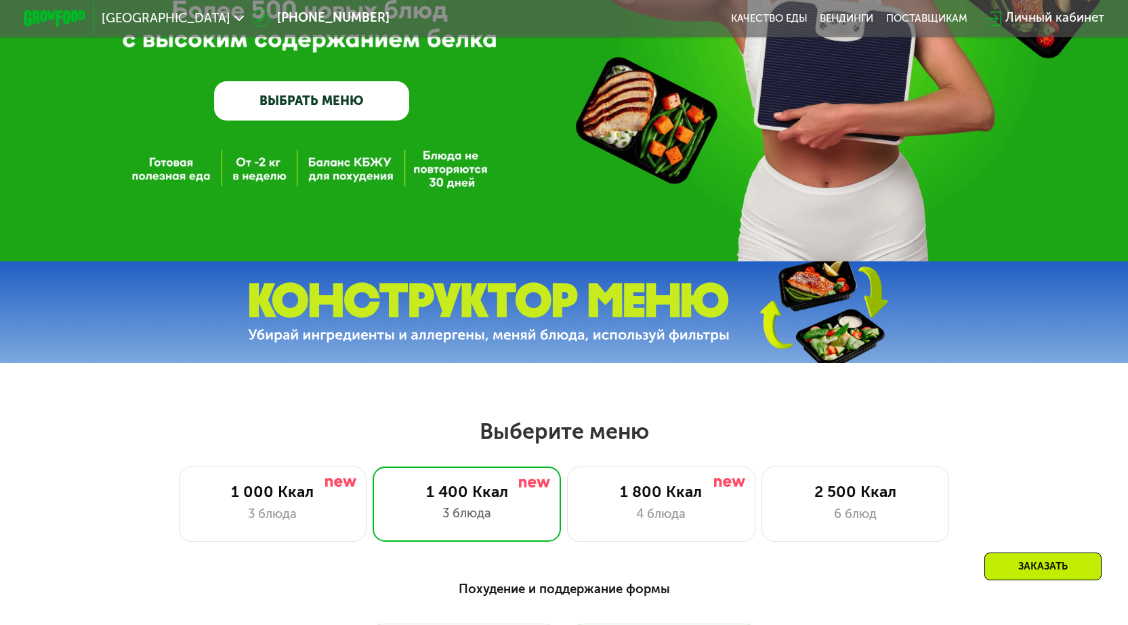
click at [537, 292] on img at bounding box center [489, 313] width 482 height 60
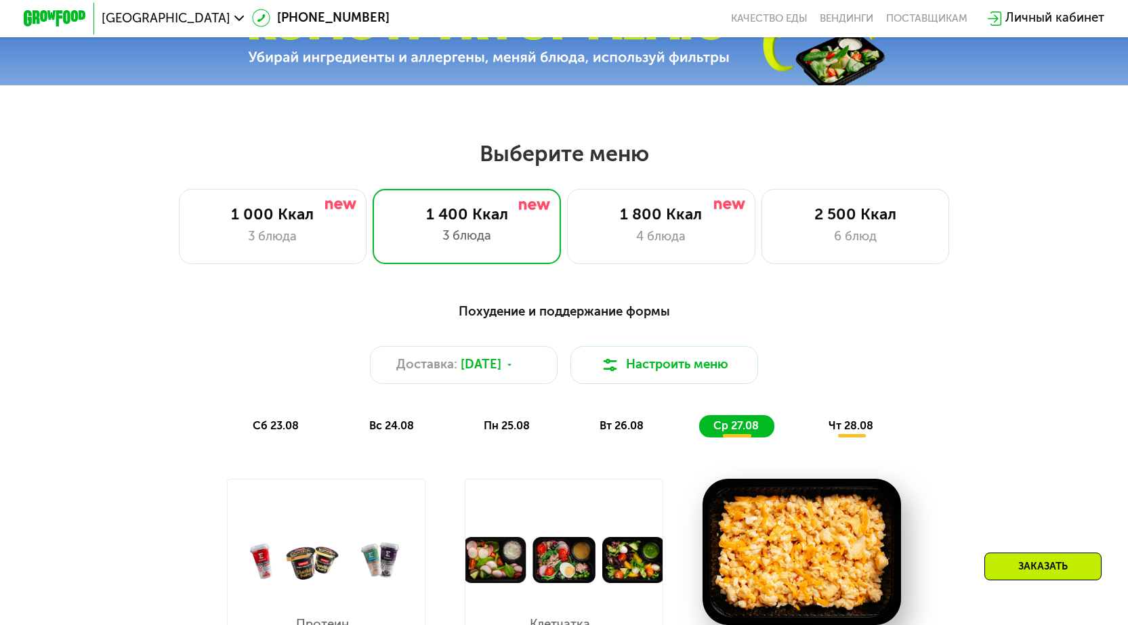
scroll to position [339, 0]
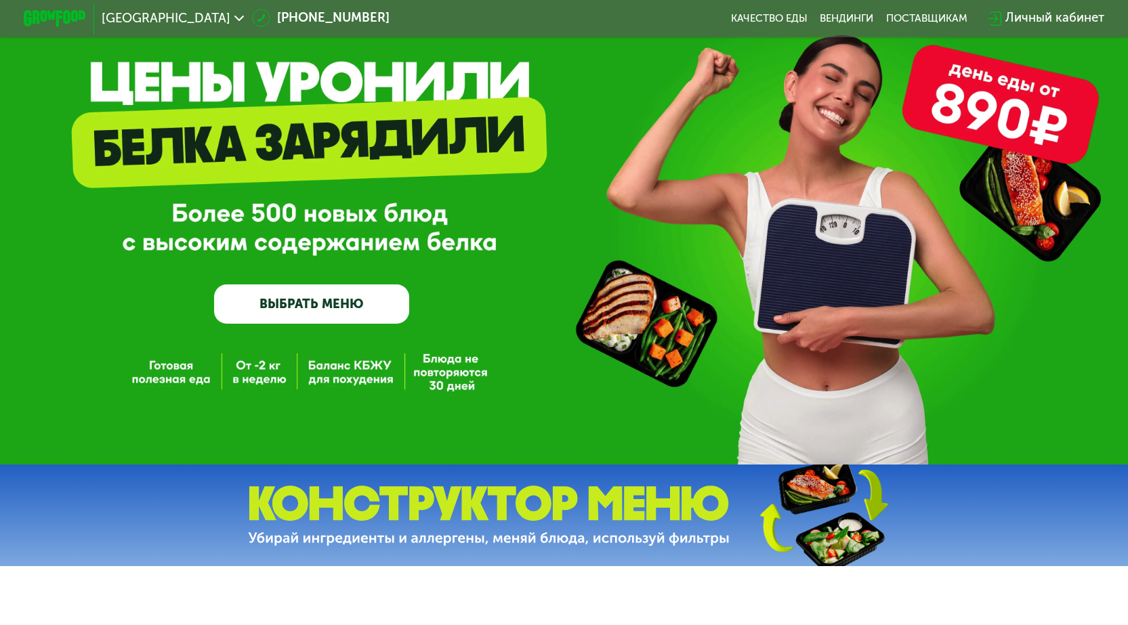
click at [302, 314] on link "ВЫБРАТЬ МЕНЮ" at bounding box center [311, 304] width 195 height 39
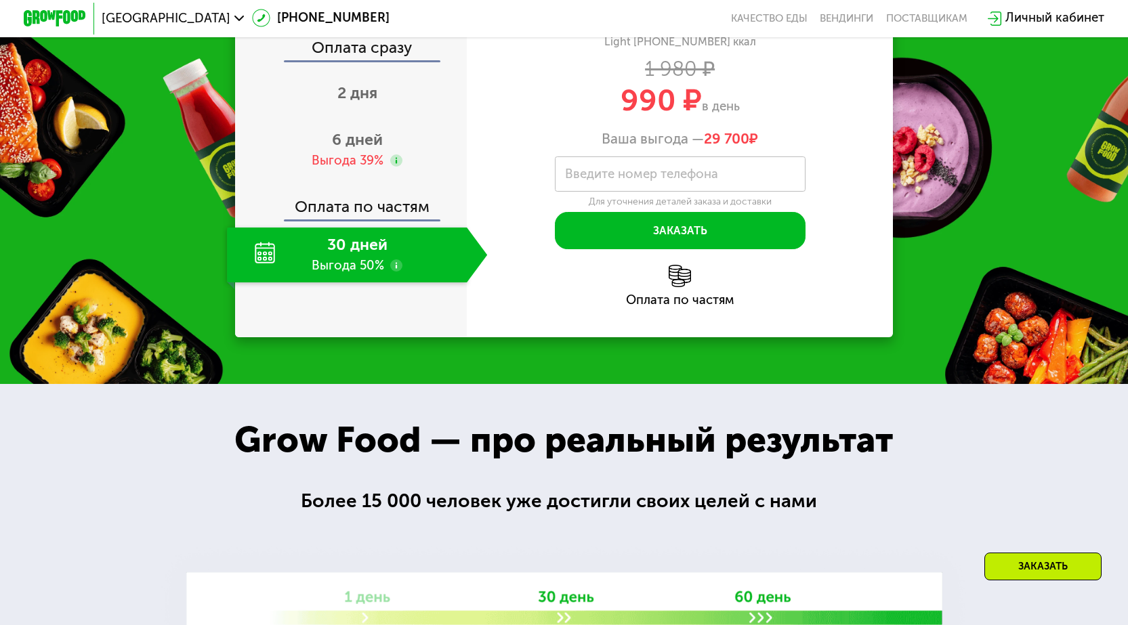
scroll to position [1809, 0]
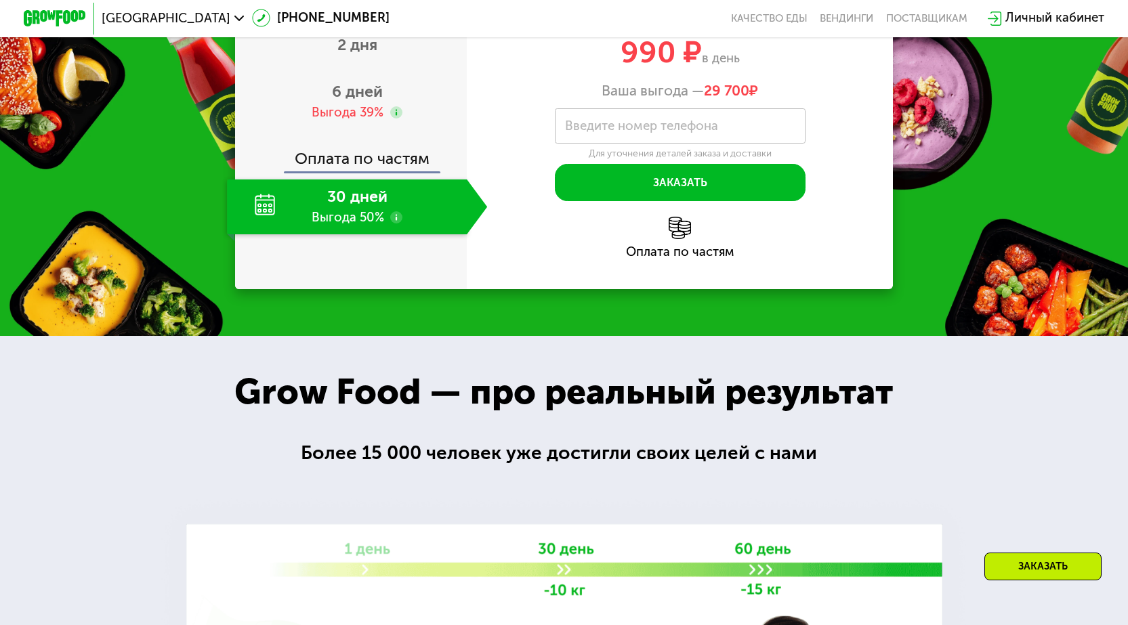
click at [395, 219] on use at bounding box center [396, 217] width 13 height 13
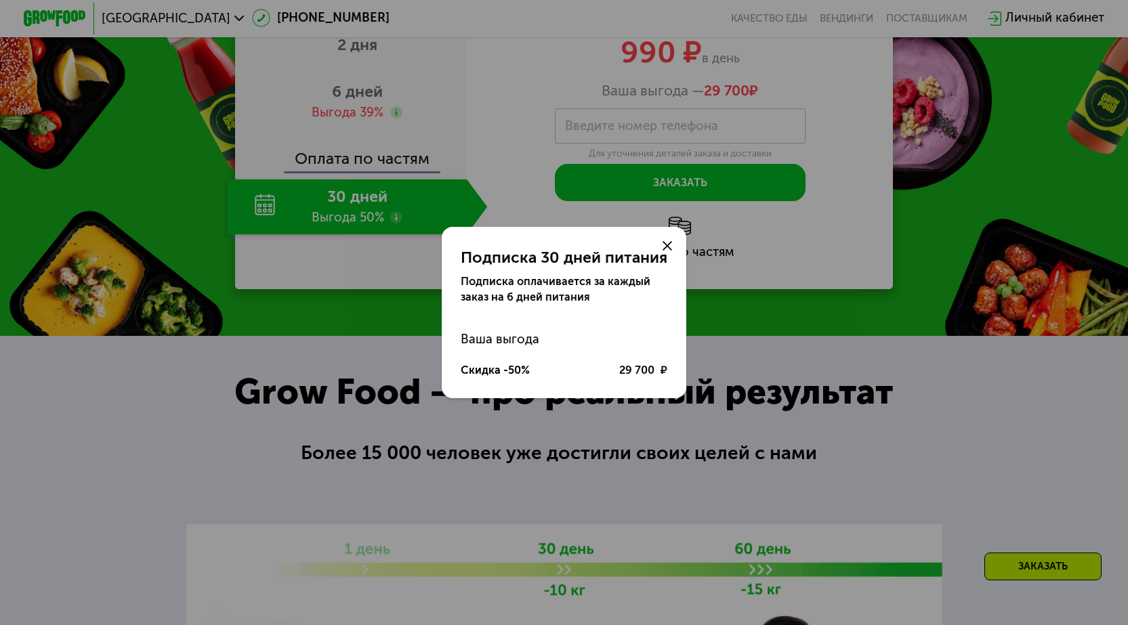
click at [281, 286] on div "Подписка 30 дней питания Подписка оплачивается за каждый заказ на 6 дней питани…" at bounding box center [564, 312] width 1128 height 625
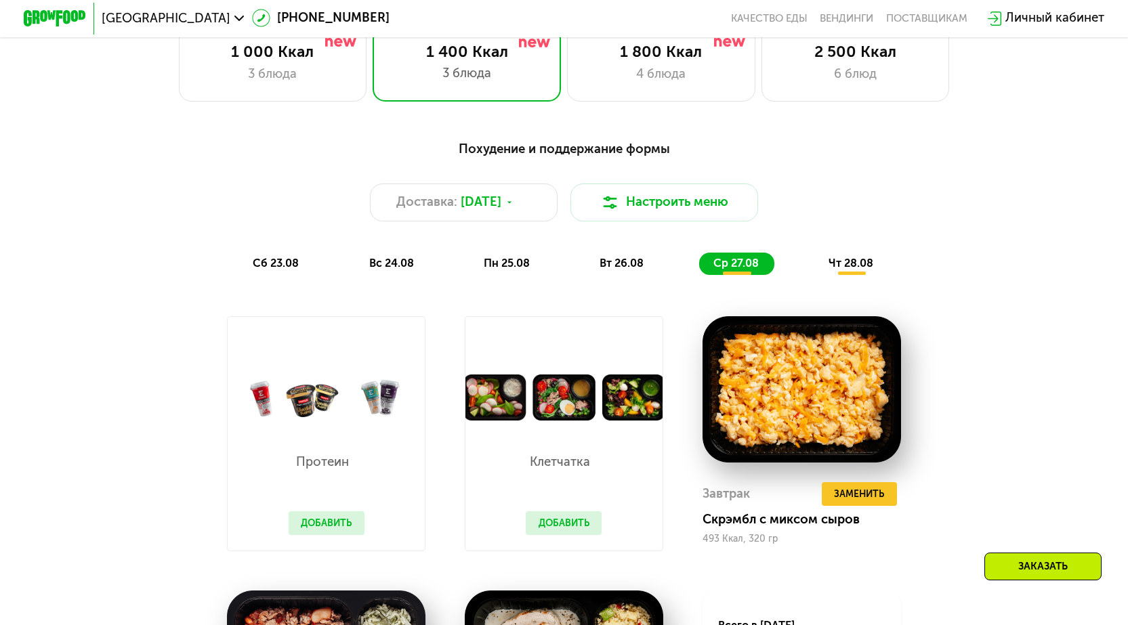
scroll to position [725, 0]
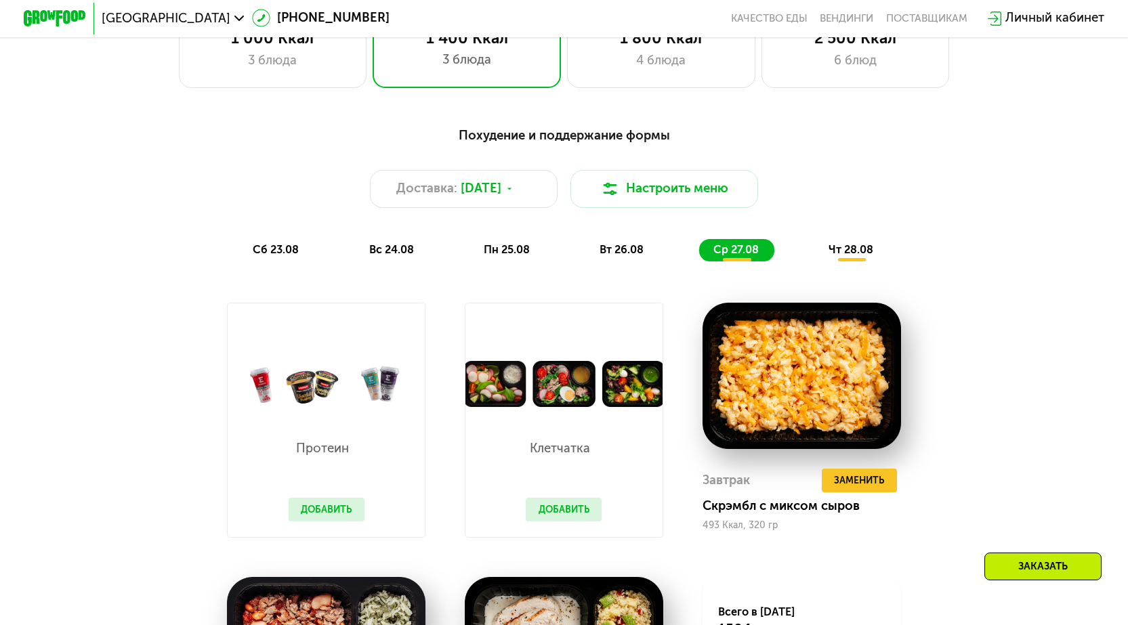
click at [259, 256] on span "сб 23.08" at bounding box center [276, 249] width 46 height 13
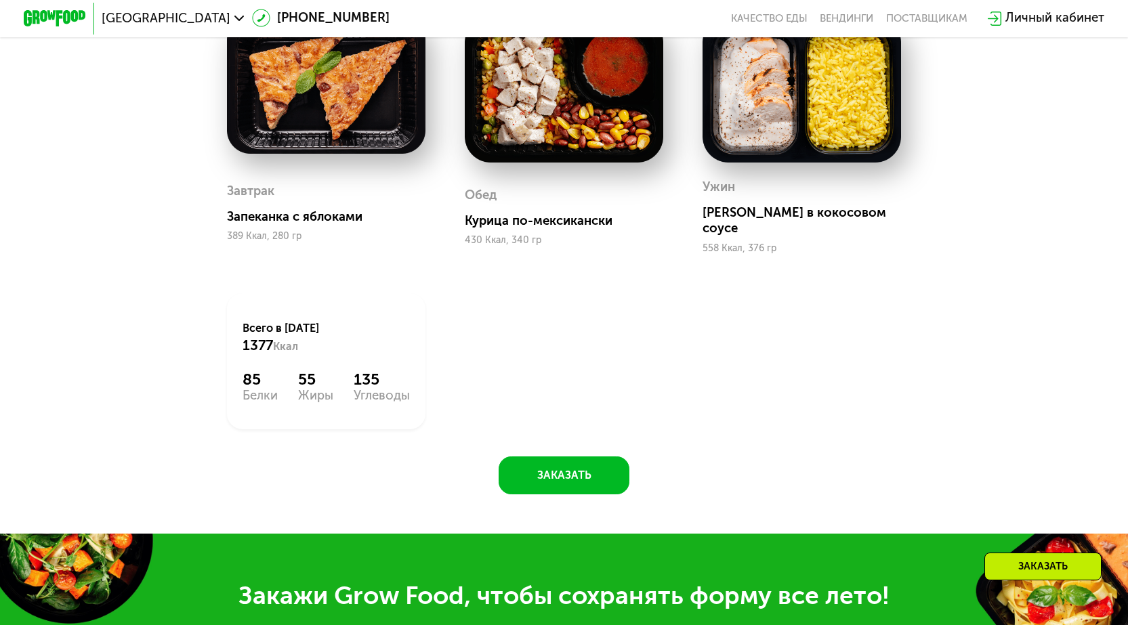
scroll to position [793, 0]
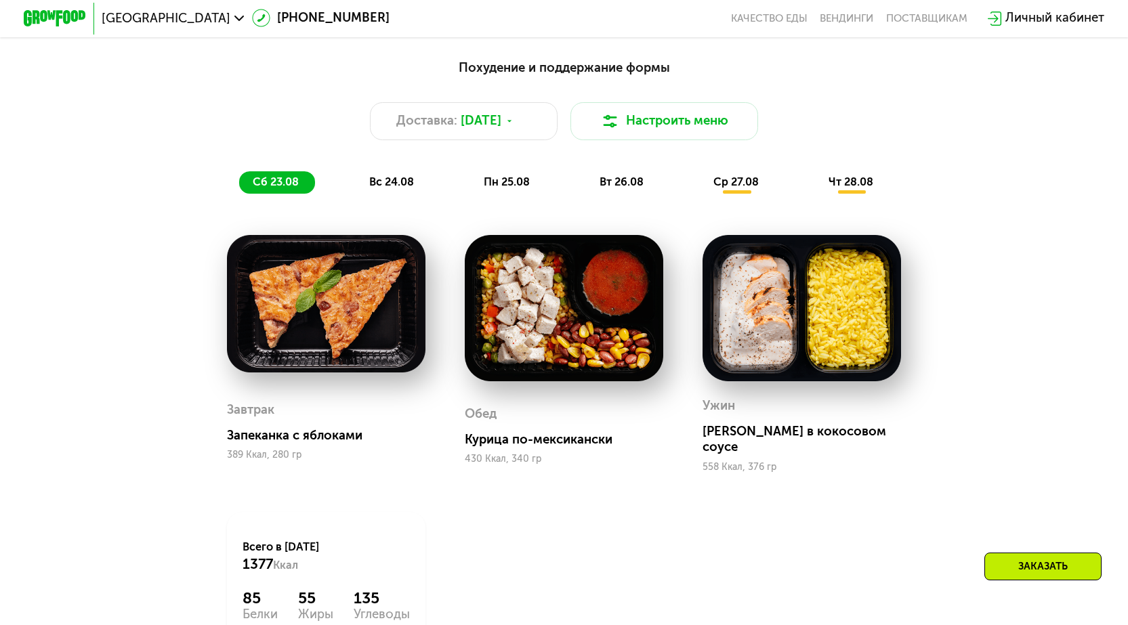
click at [396, 185] on span "вс 24.08" at bounding box center [391, 181] width 45 height 13
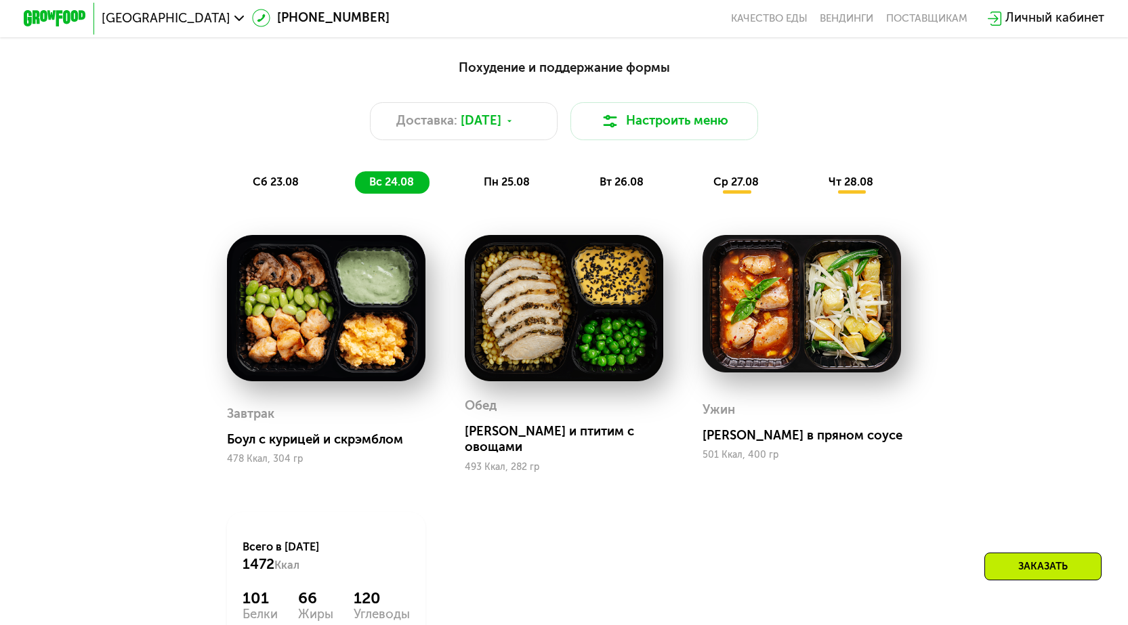
click at [276, 302] on img at bounding box center [326, 308] width 199 height 146
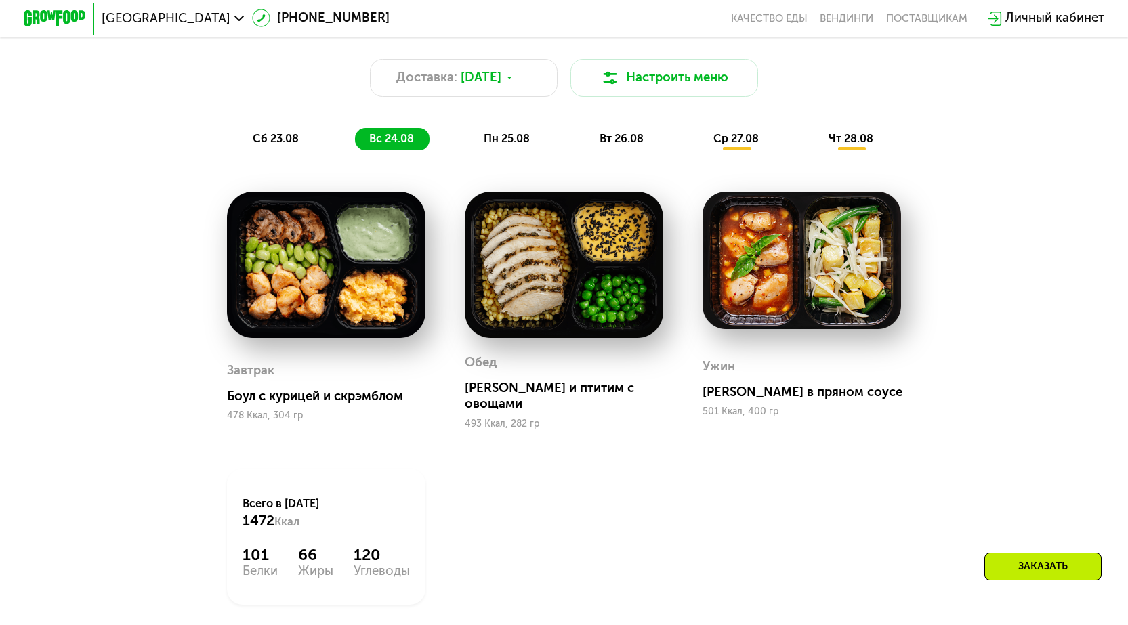
scroll to position [860, 0]
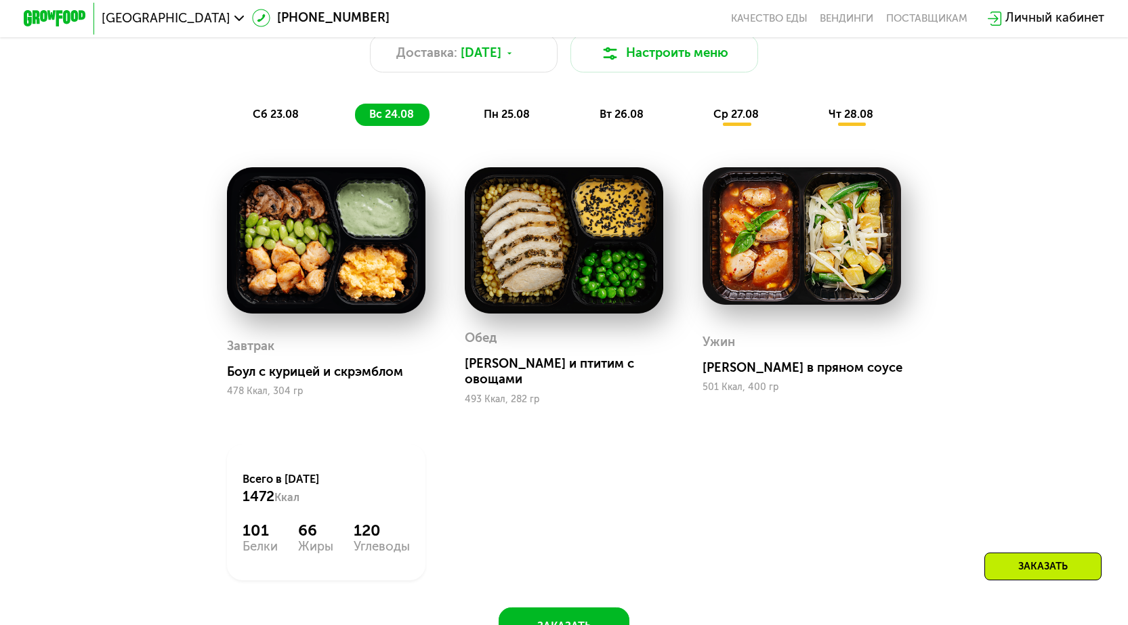
click at [495, 121] on span "пн 25.08" at bounding box center [507, 114] width 46 height 13
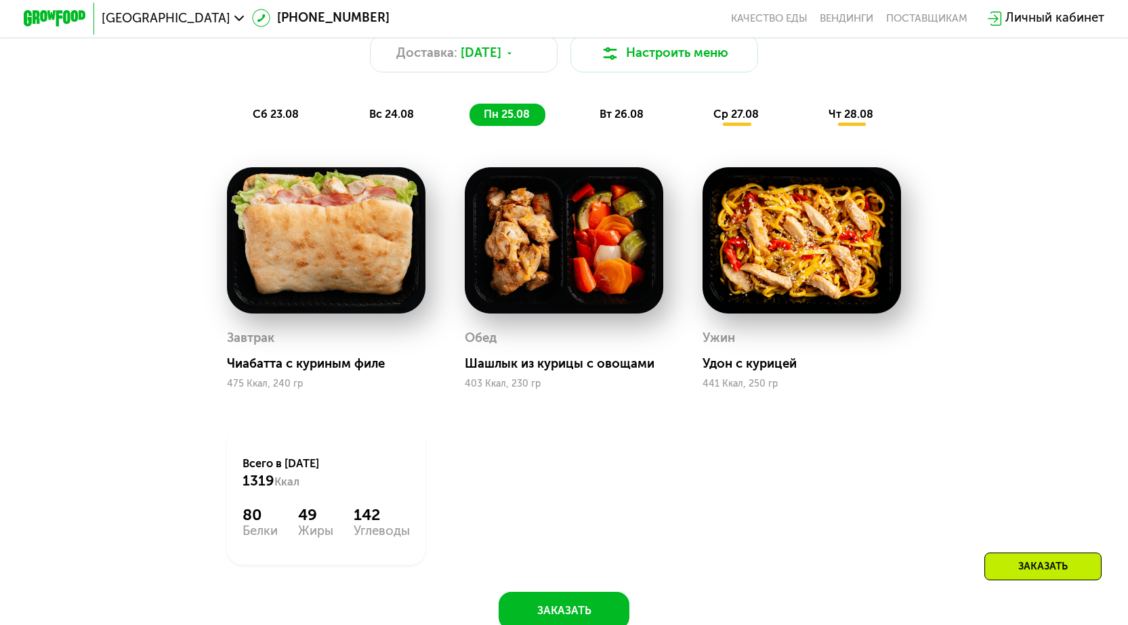
click at [699, 112] on div "вт 26.08" at bounding box center [736, 115] width 75 height 22
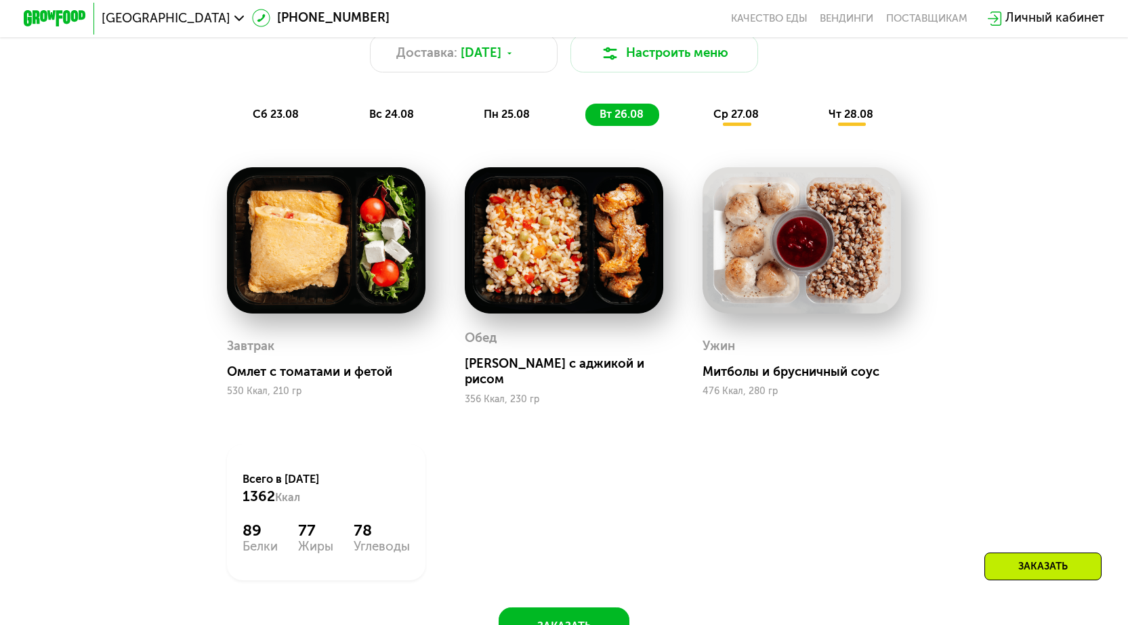
click at [814, 112] on div "ср 27.08" at bounding box center [851, 115] width 75 height 22
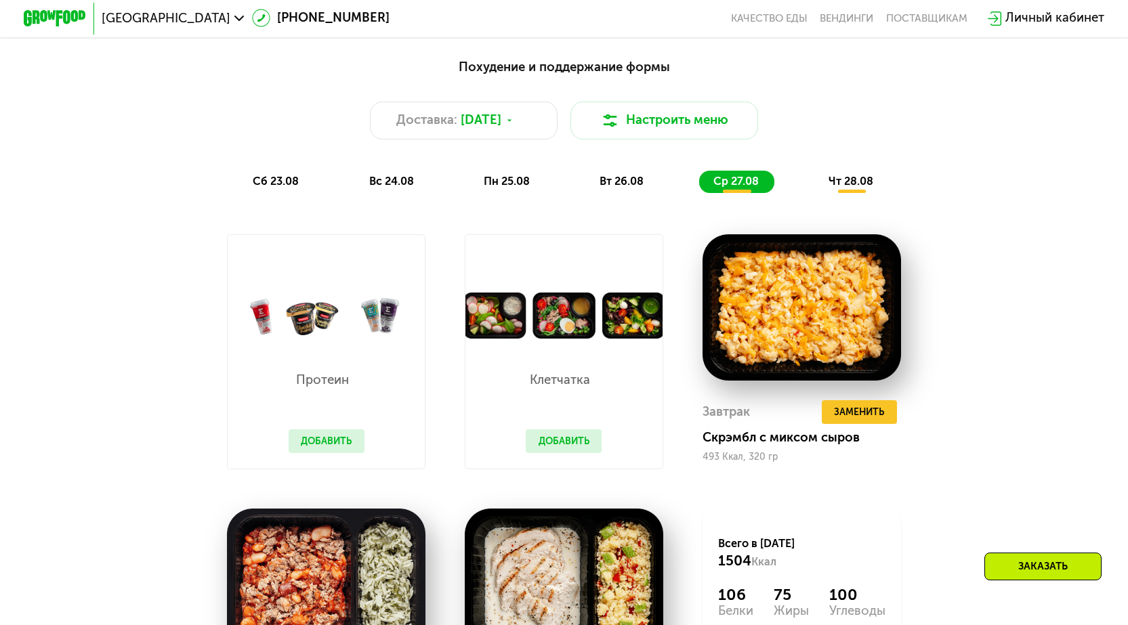
scroll to position [793, 0]
click at [854, 188] on span "чт 28.08" at bounding box center [851, 181] width 45 height 13
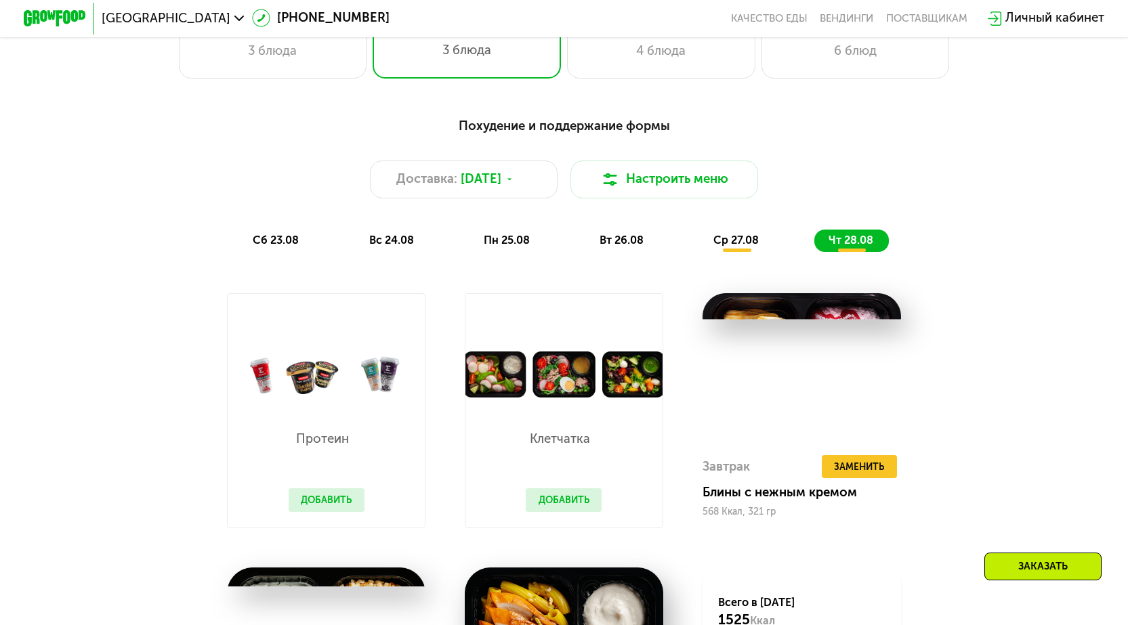
scroll to position [725, 0]
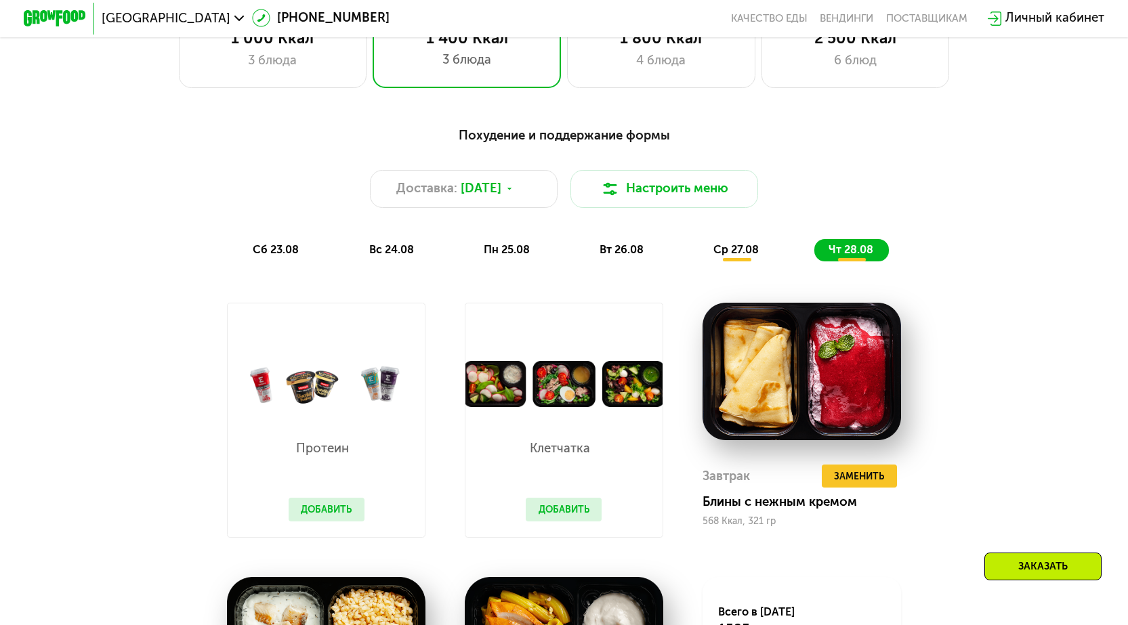
click at [269, 251] on span "сб 23.08" at bounding box center [276, 249] width 46 height 13
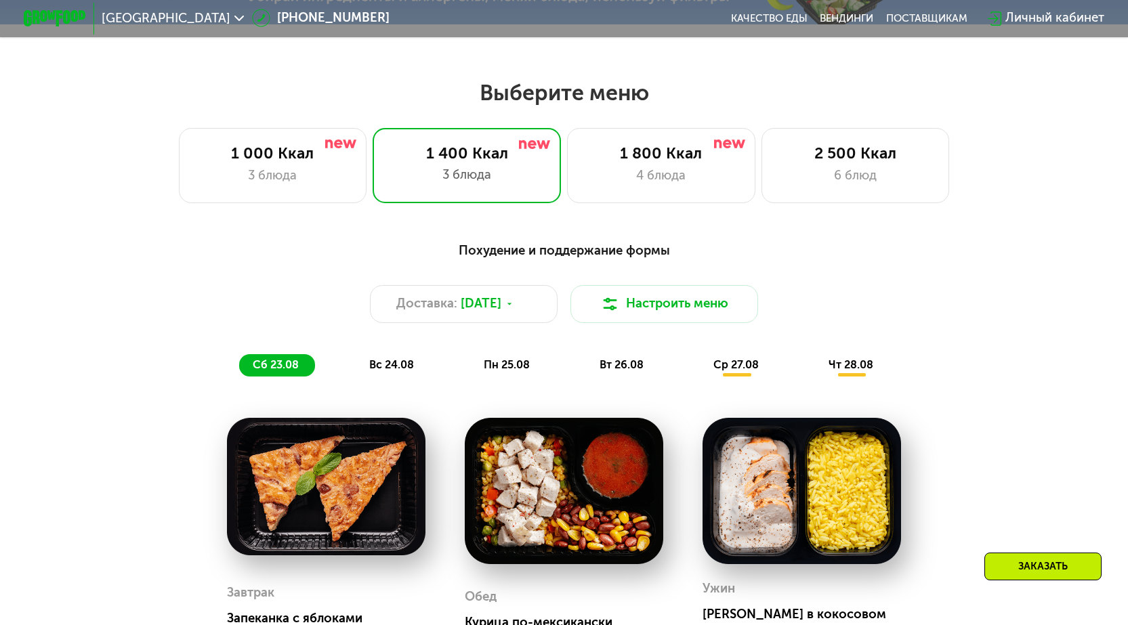
scroll to position [657, 0]
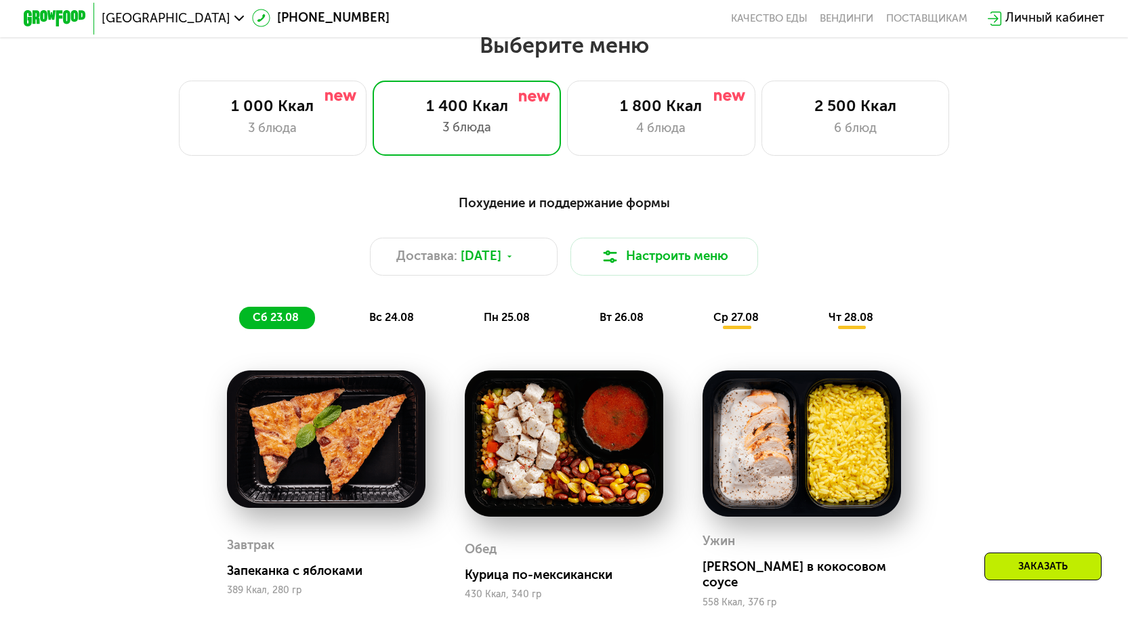
click at [386, 319] on span "вс 24.08" at bounding box center [391, 317] width 45 height 13
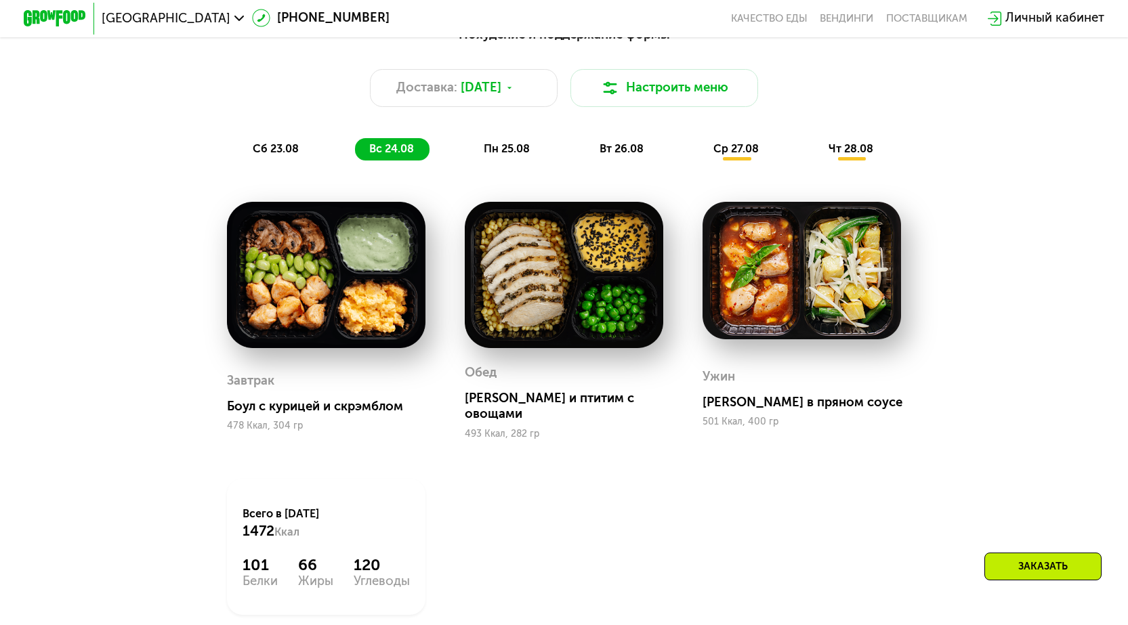
scroll to position [589, 0]
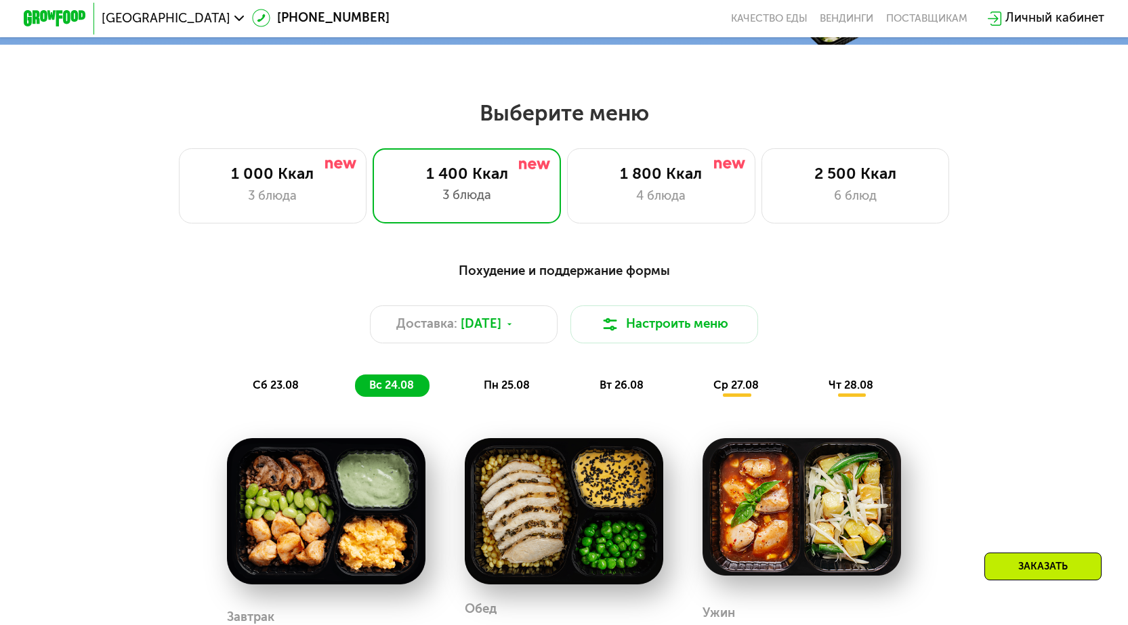
click at [497, 388] on span "пн 25.08" at bounding box center [507, 385] width 46 height 13
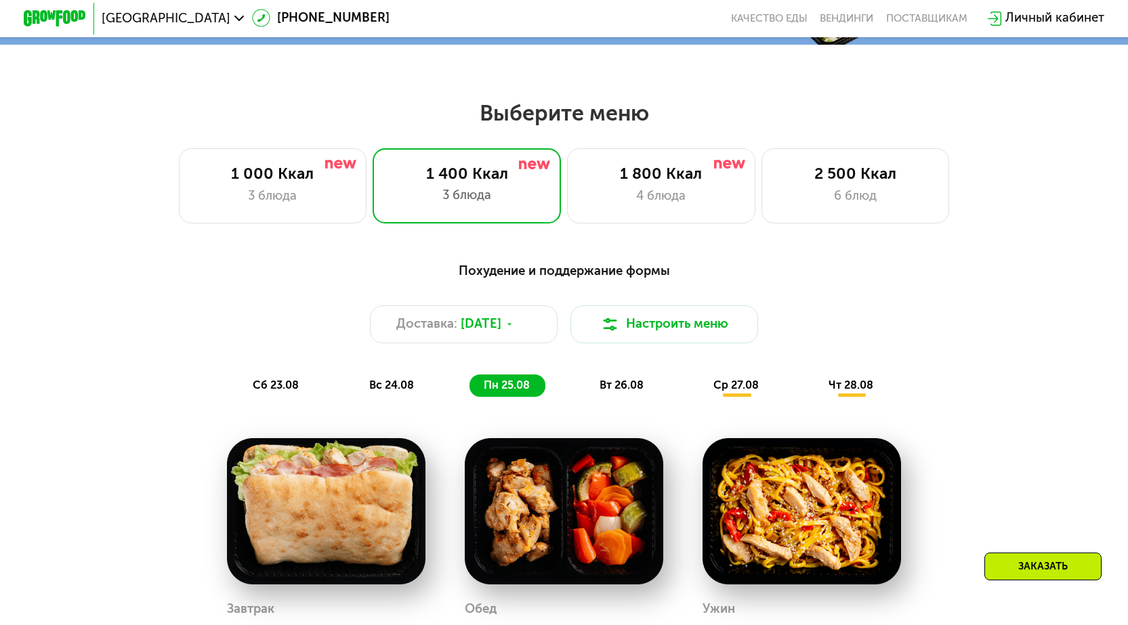
click at [608, 387] on span "вт 26.08" at bounding box center [622, 385] width 44 height 13
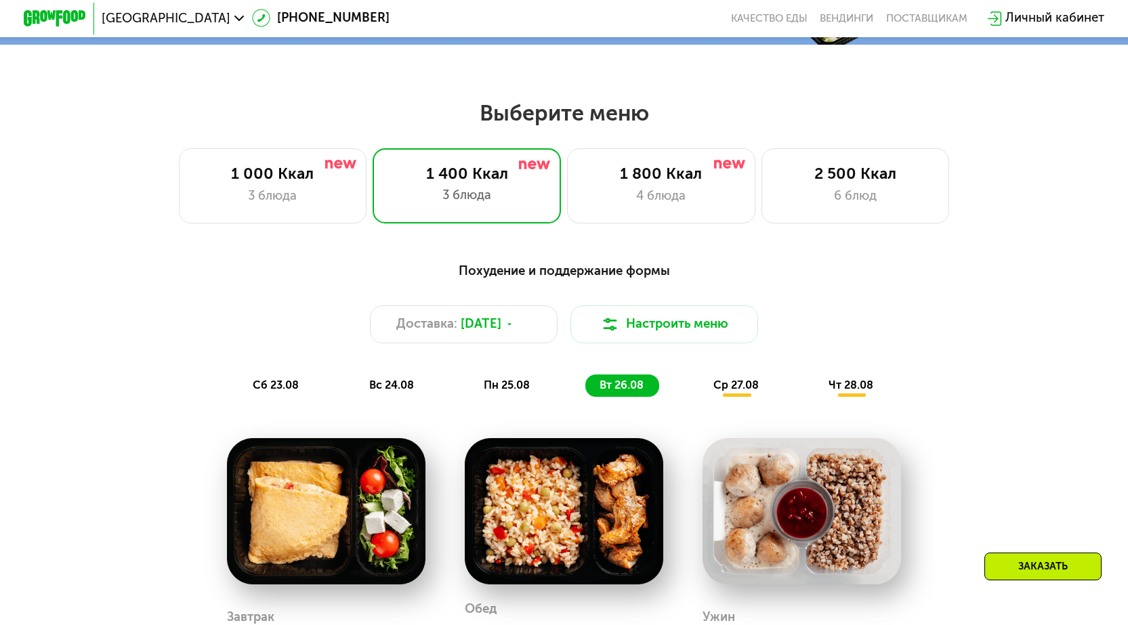
click at [743, 387] on span "ср 27.08" at bounding box center [735, 385] width 45 height 13
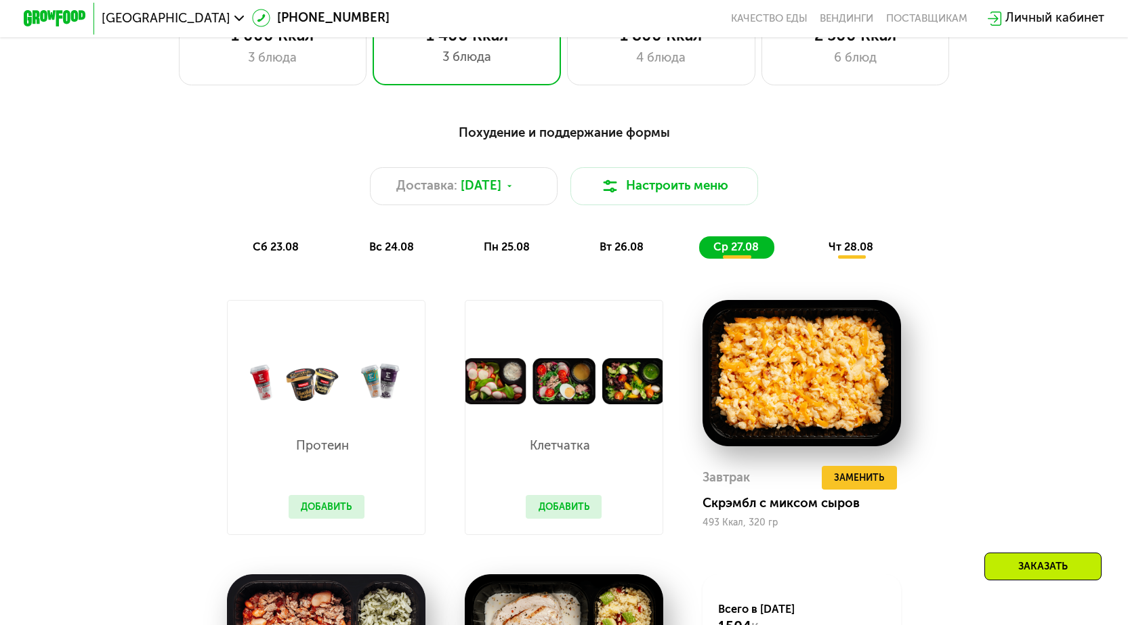
scroll to position [725, 0]
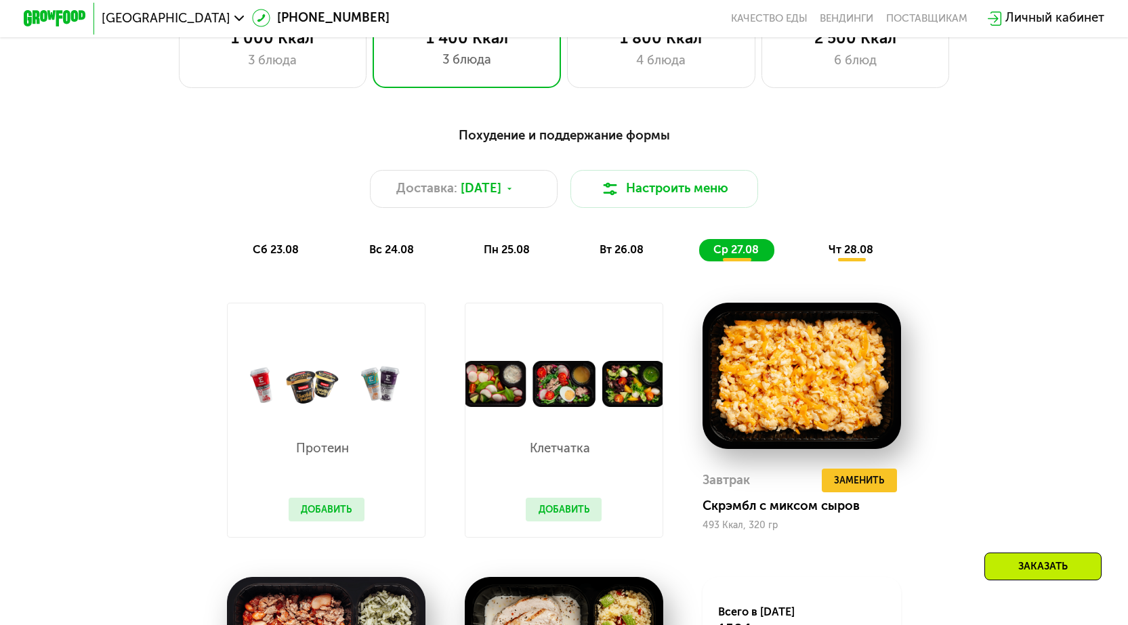
click at [867, 254] on span "чт 28.08" at bounding box center [851, 249] width 45 height 13
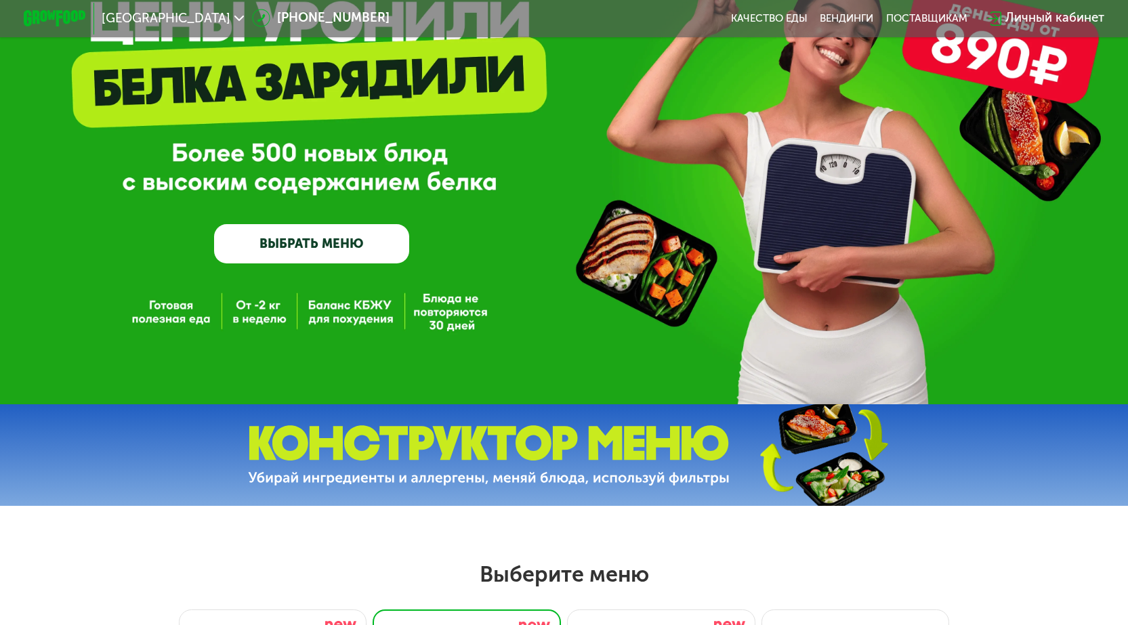
scroll to position [0, 0]
